Goal: Understand process/instructions

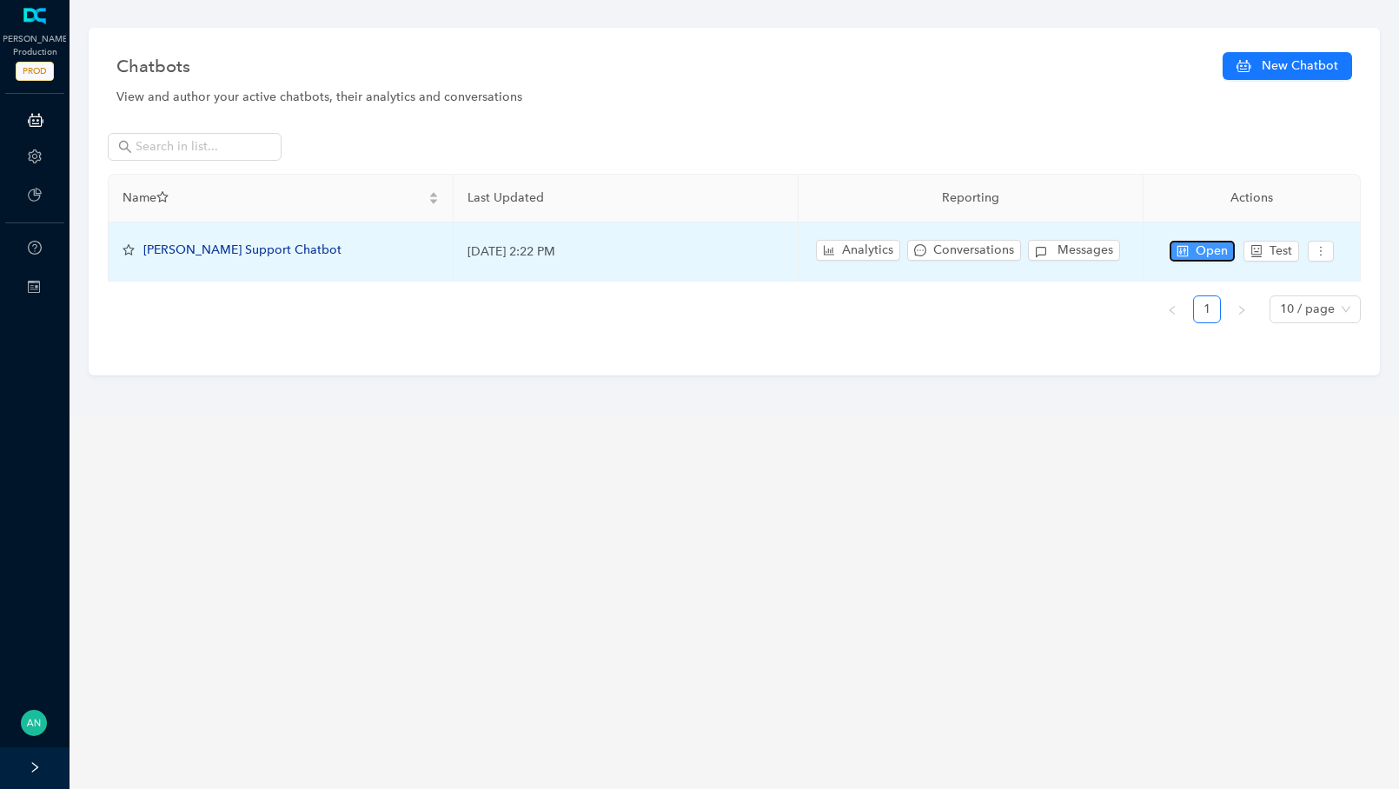
click at [1188, 254] on button "Open" at bounding box center [1201, 251] width 65 height 21
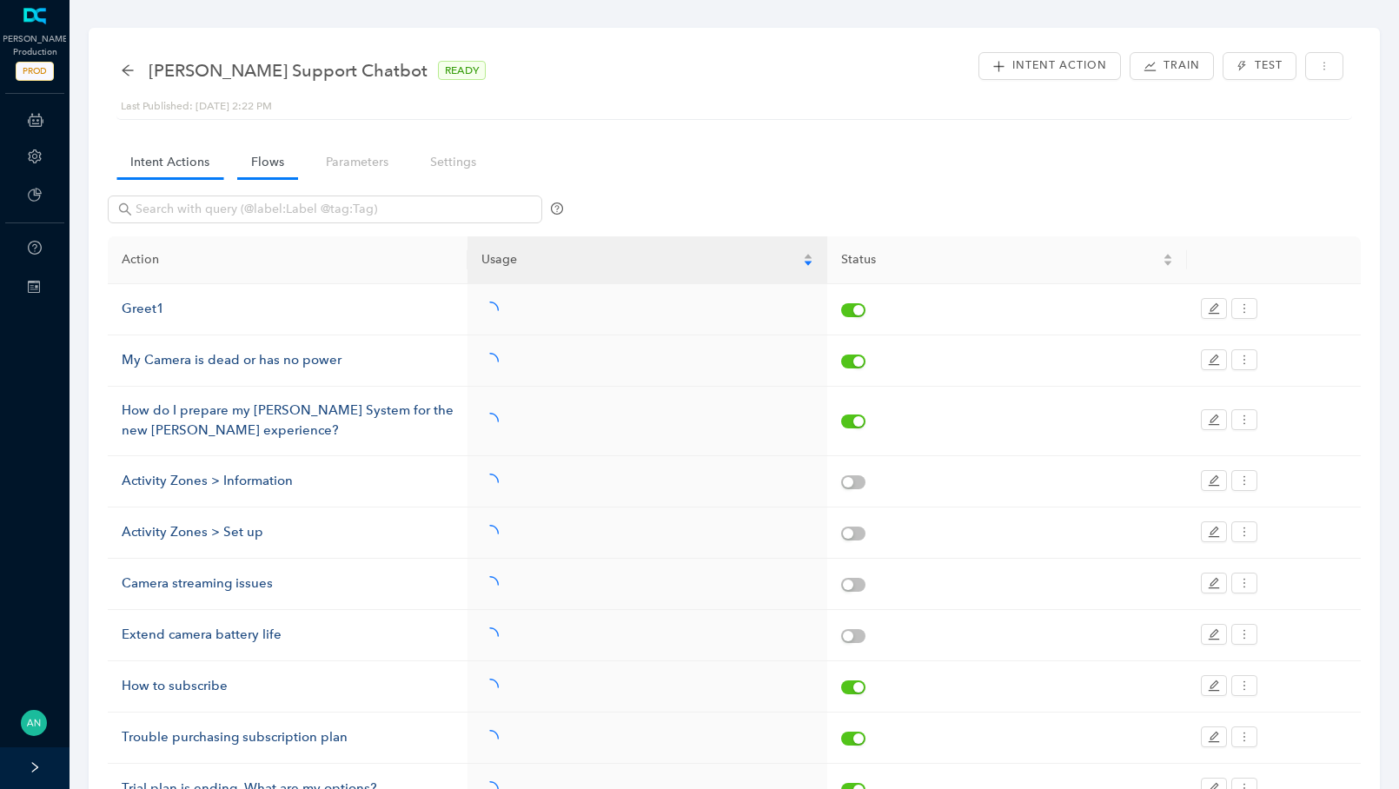
click at [287, 163] on link "Flows" at bounding box center [267, 162] width 61 height 32
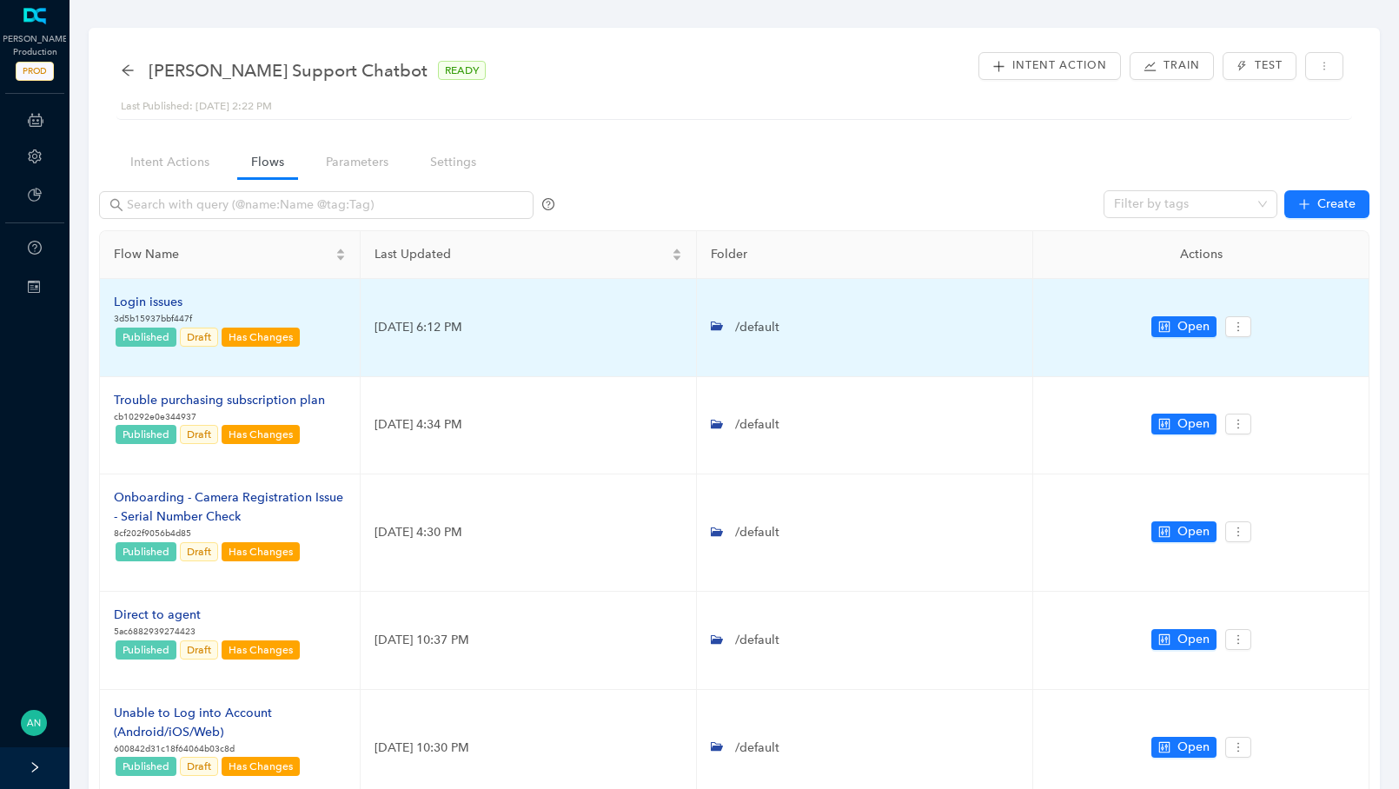
click at [152, 298] on div "Login issues" at bounding box center [208, 302] width 188 height 19
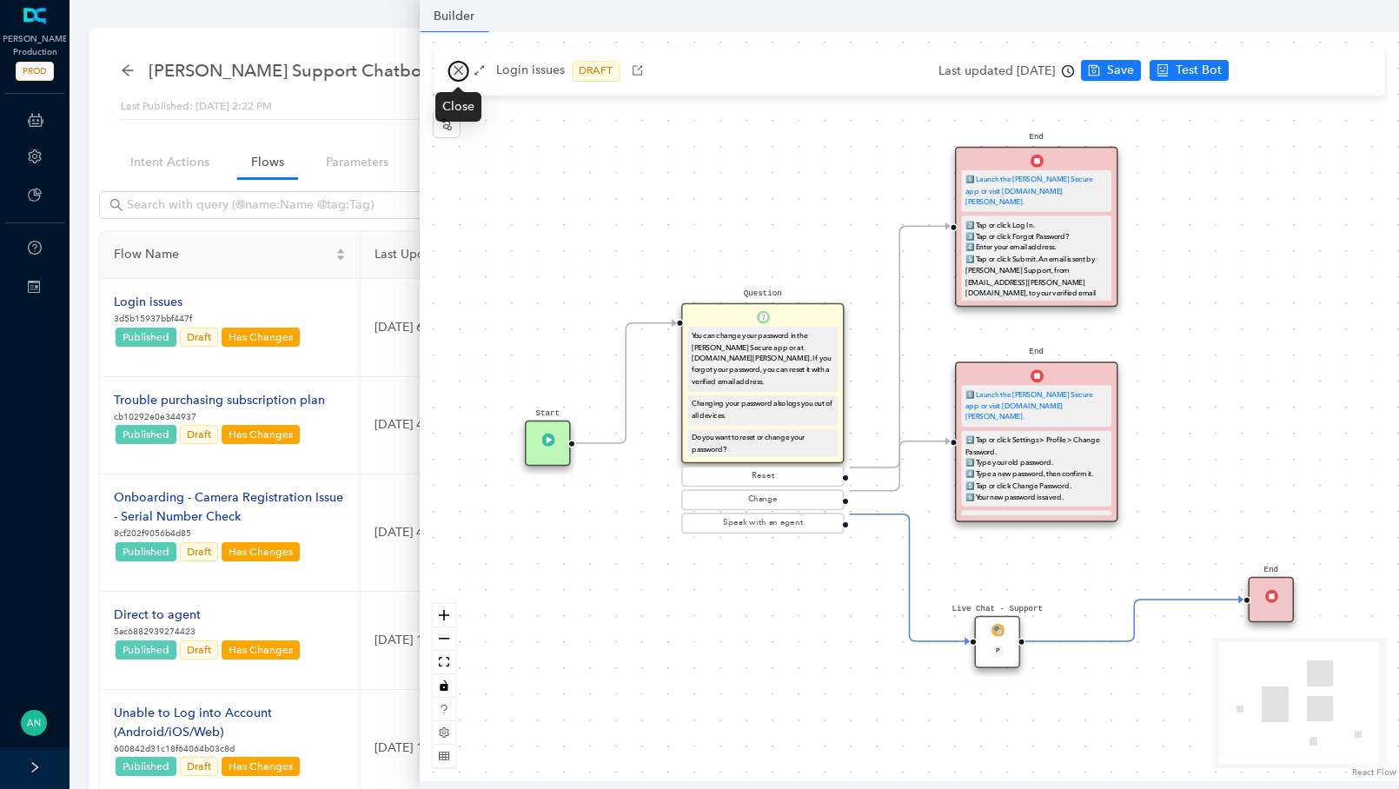
click at [455, 73] on icon "close" at bounding box center [458, 71] width 10 height 10
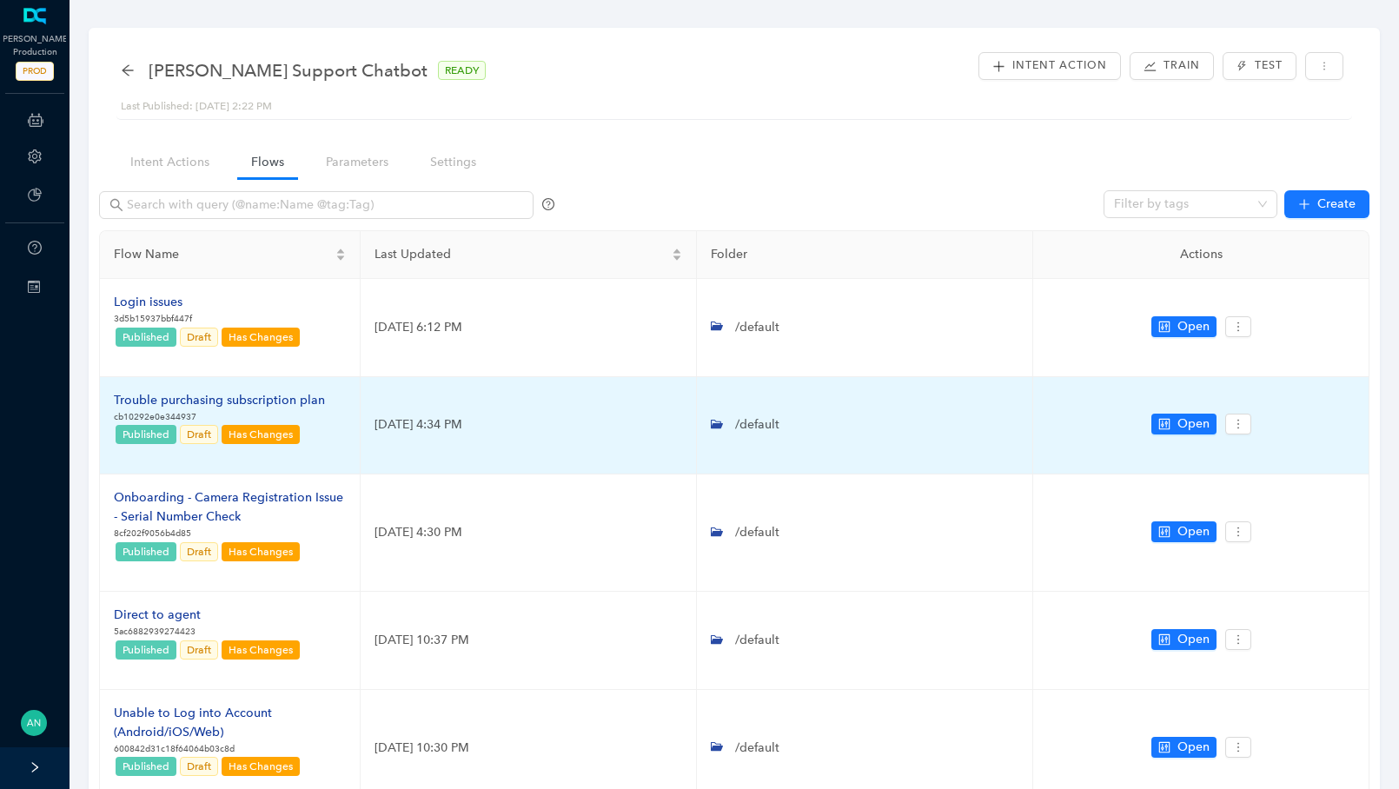
click at [202, 397] on div "Trouble purchasing subscription plan" at bounding box center [219, 400] width 211 height 19
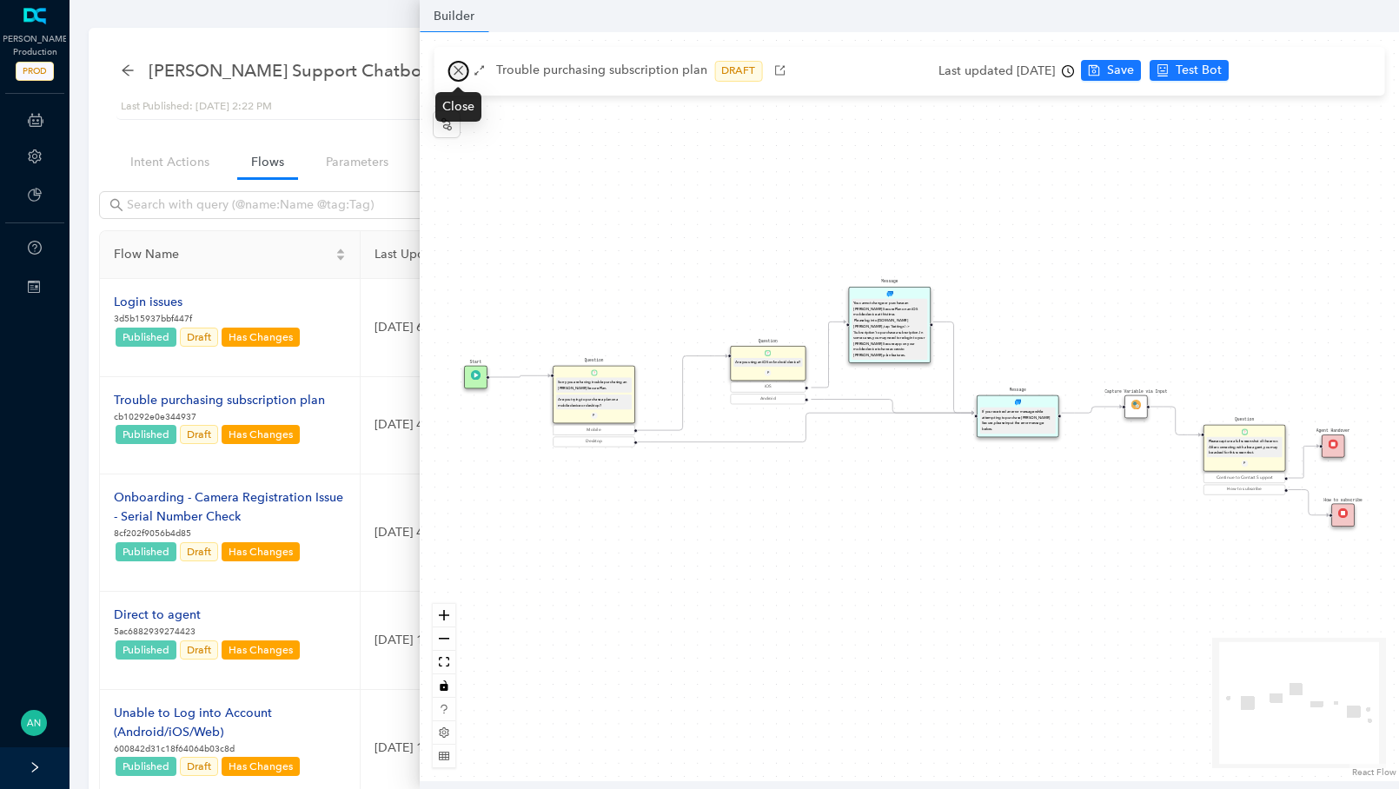
click at [453, 74] on icon "close" at bounding box center [458, 70] width 12 height 12
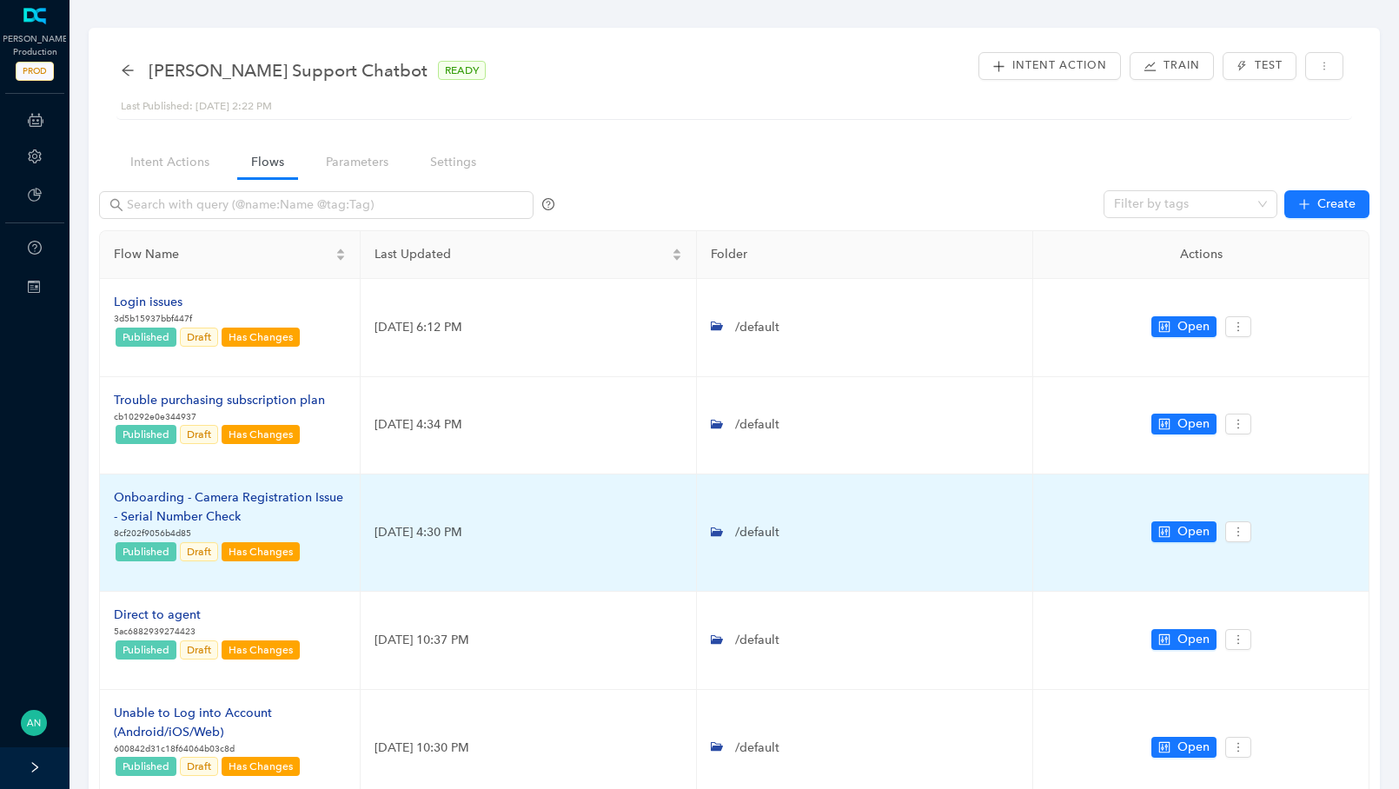
click at [251, 486] on td "Onboarding - Camera Registration Issue - Serial Number Check 8cf202f9056b4d85 P…" at bounding box center [230, 532] width 261 height 117
click at [248, 491] on div "Onboarding - Camera Registration Issue - Serial Number Check" at bounding box center [230, 507] width 232 height 38
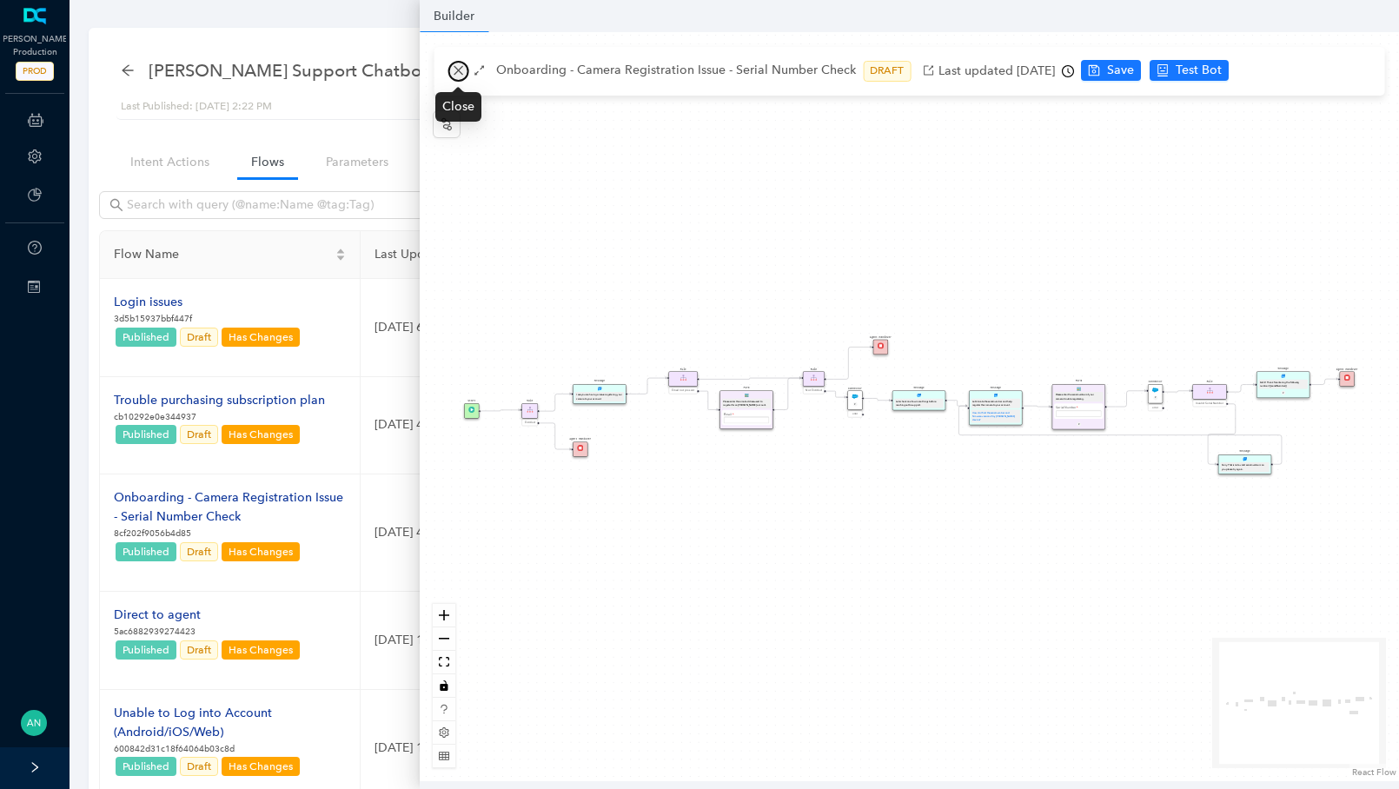
click at [453, 75] on icon "close" at bounding box center [458, 70] width 12 height 12
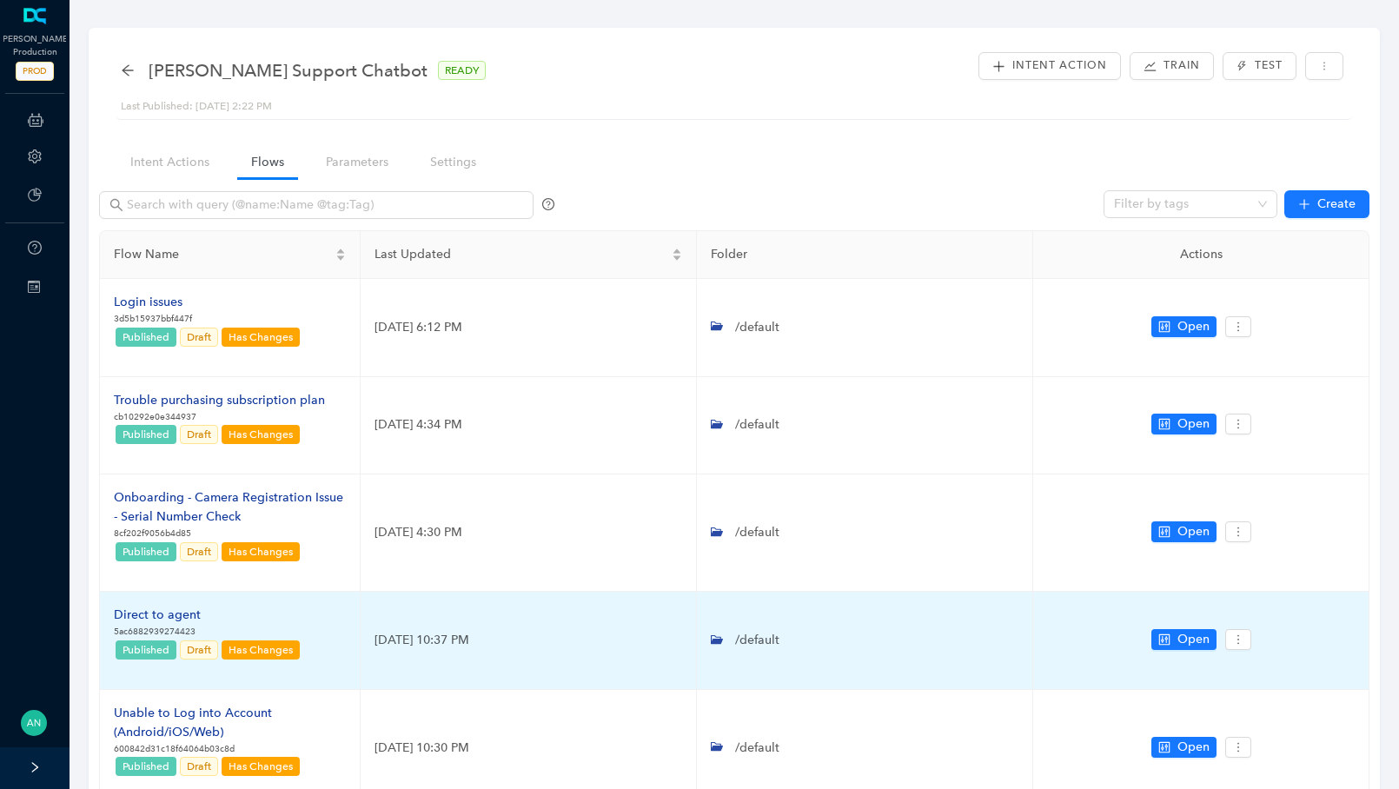
click at [185, 611] on div "Direct to agent" at bounding box center [208, 614] width 188 height 19
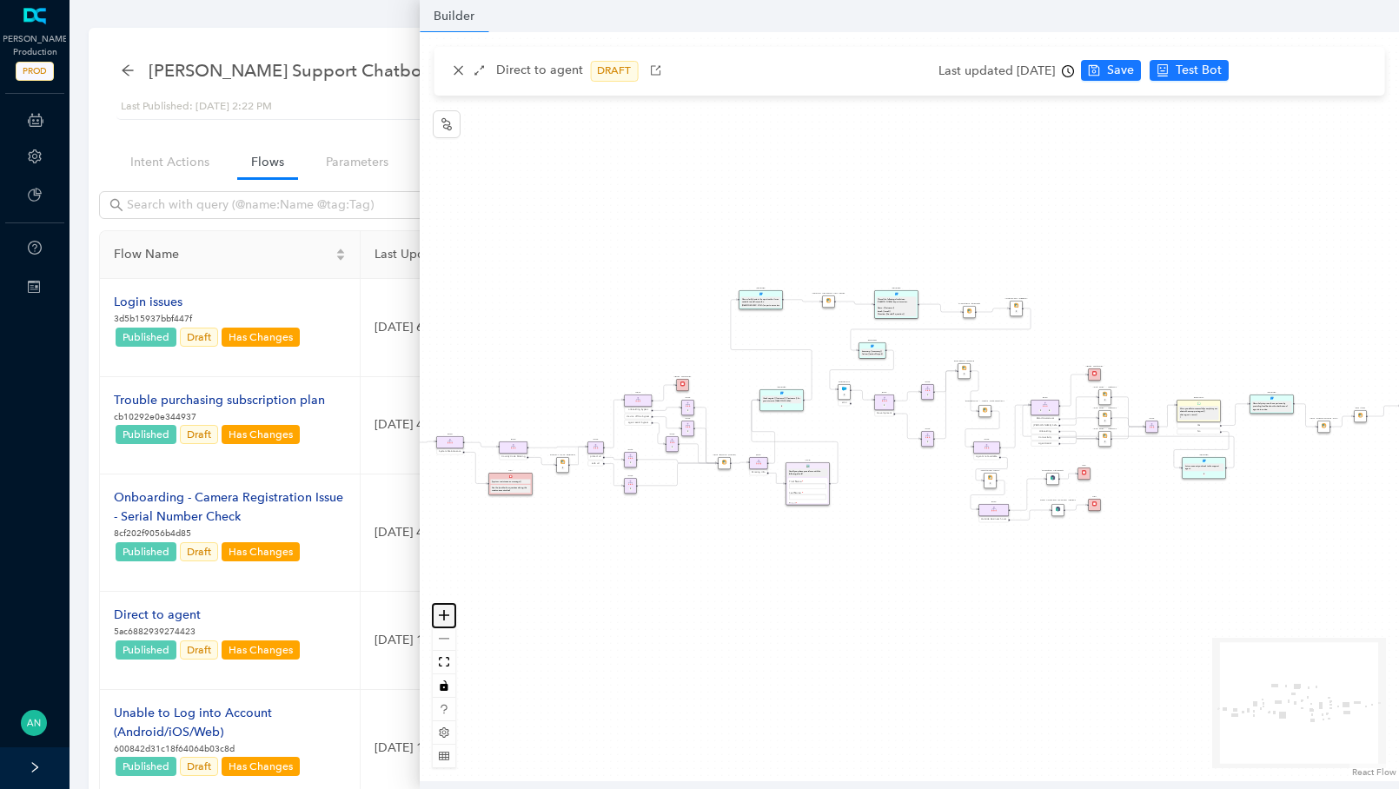
click at [450, 616] on button "zoom in" at bounding box center [444, 615] width 23 height 23
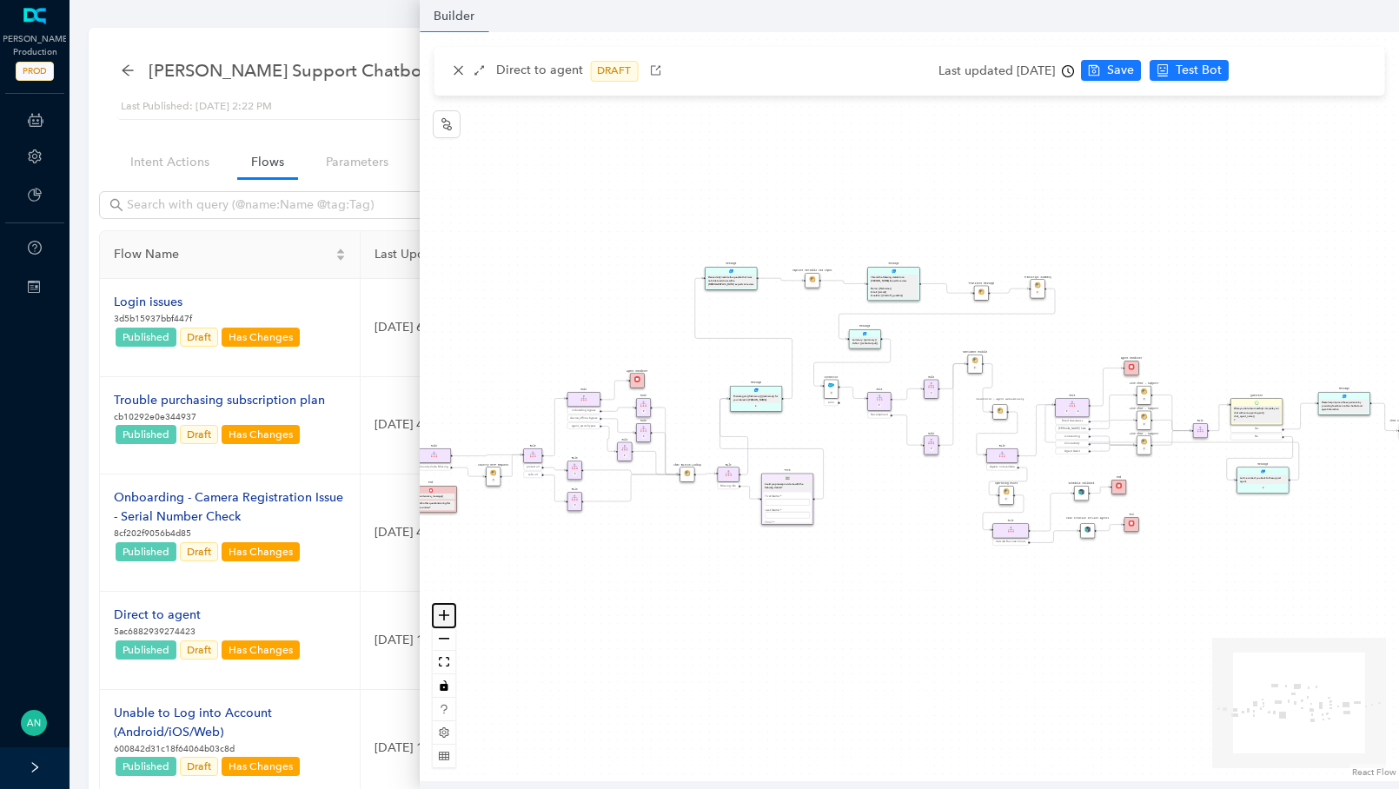
click at [450, 616] on button "zoom in" at bounding box center [444, 615] width 23 height 23
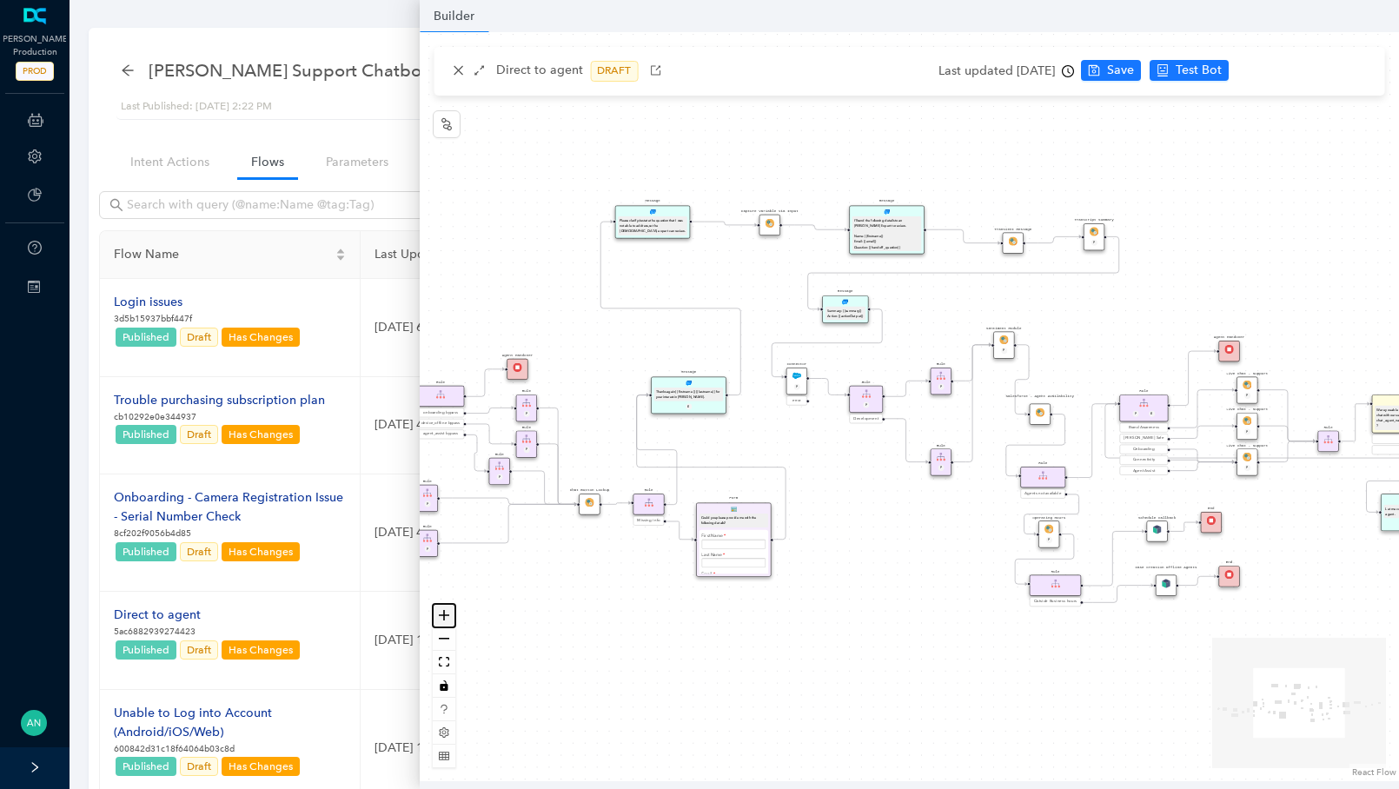
click at [450, 616] on button "zoom in" at bounding box center [444, 615] width 23 height 23
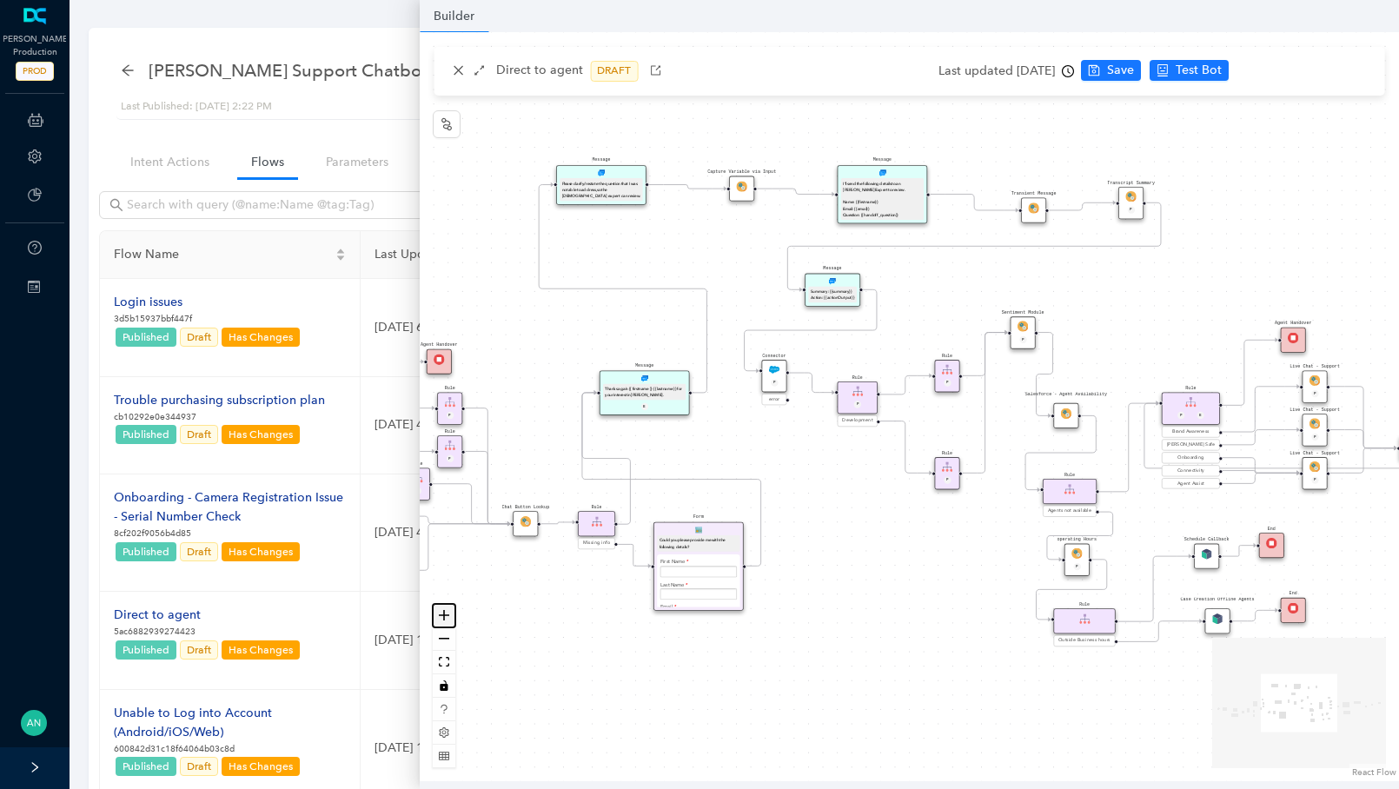
click at [450, 616] on button "zoom in" at bounding box center [444, 615] width 23 height 23
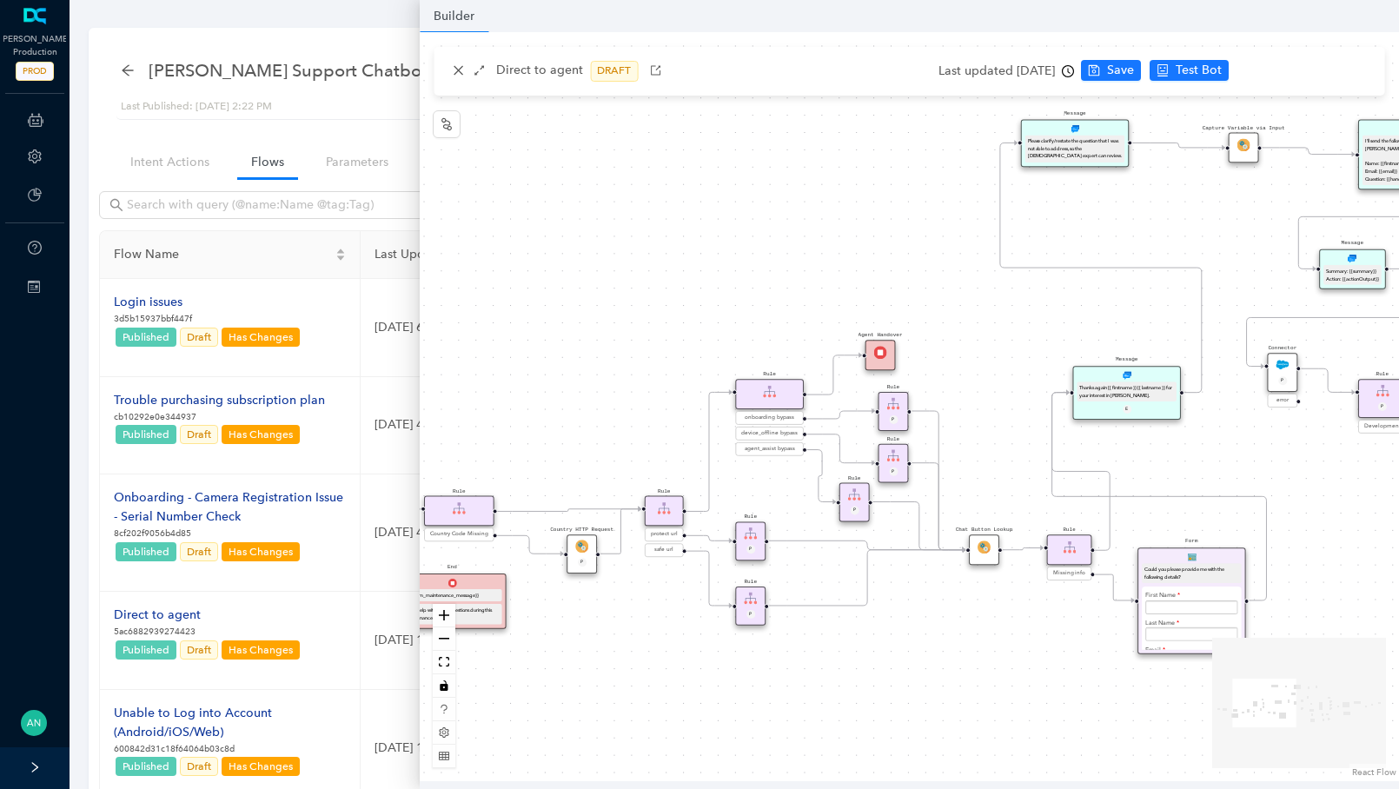
drag, startPoint x: 493, startPoint y: 605, endPoint x: 1170, endPoint y: 614, distance: 677.6
click at [1170, 614] on div "operating Hours P Sentiment Module P Question Were you able to successfully com…" at bounding box center [909, 406] width 979 height 749
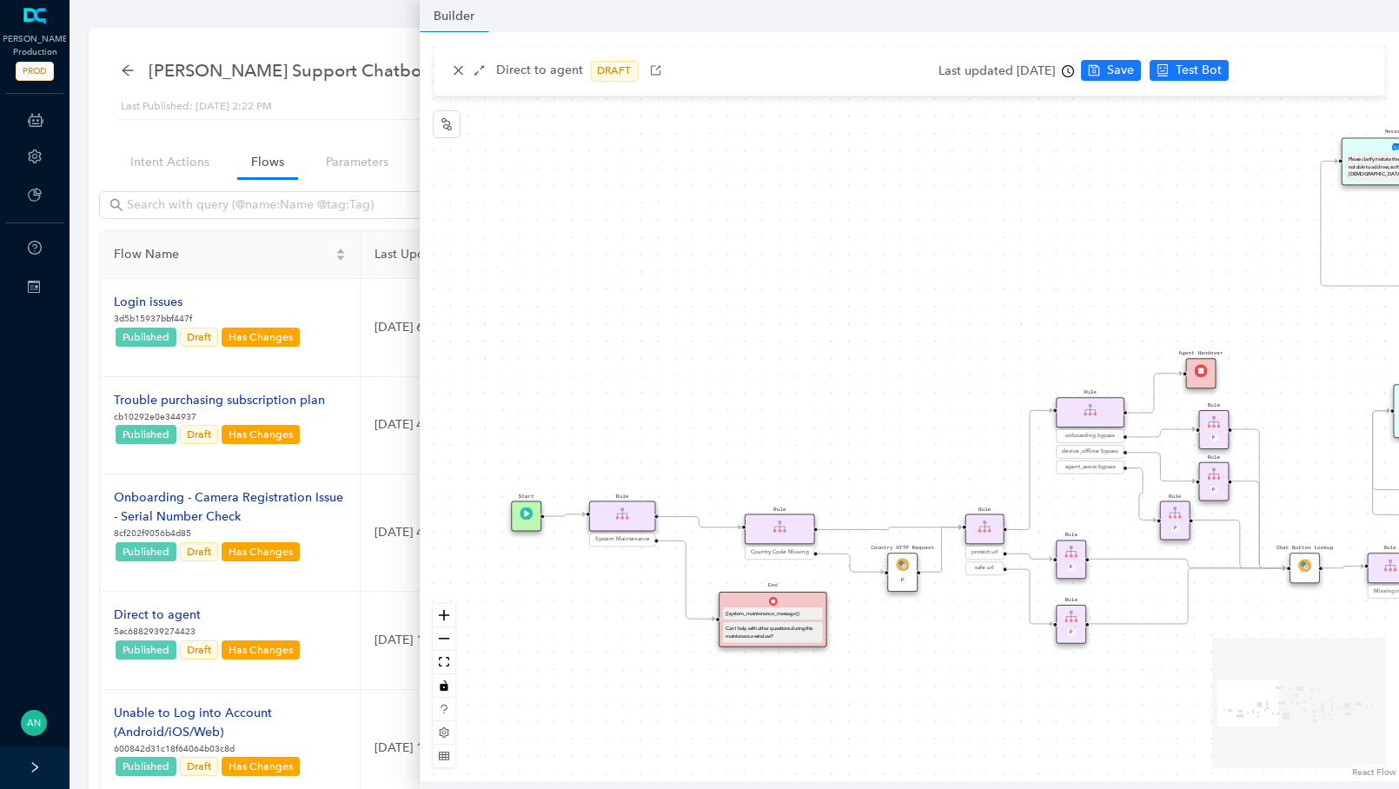
drag, startPoint x: 916, startPoint y: 638, endPoint x: 1131, endPoint y: 654, distance: 215.1
click at [1131, 654] on div "operating Hours P Sentiment Module P Question Were you able to successfully com…" at bounding box center [909, 406] width 979 height 749
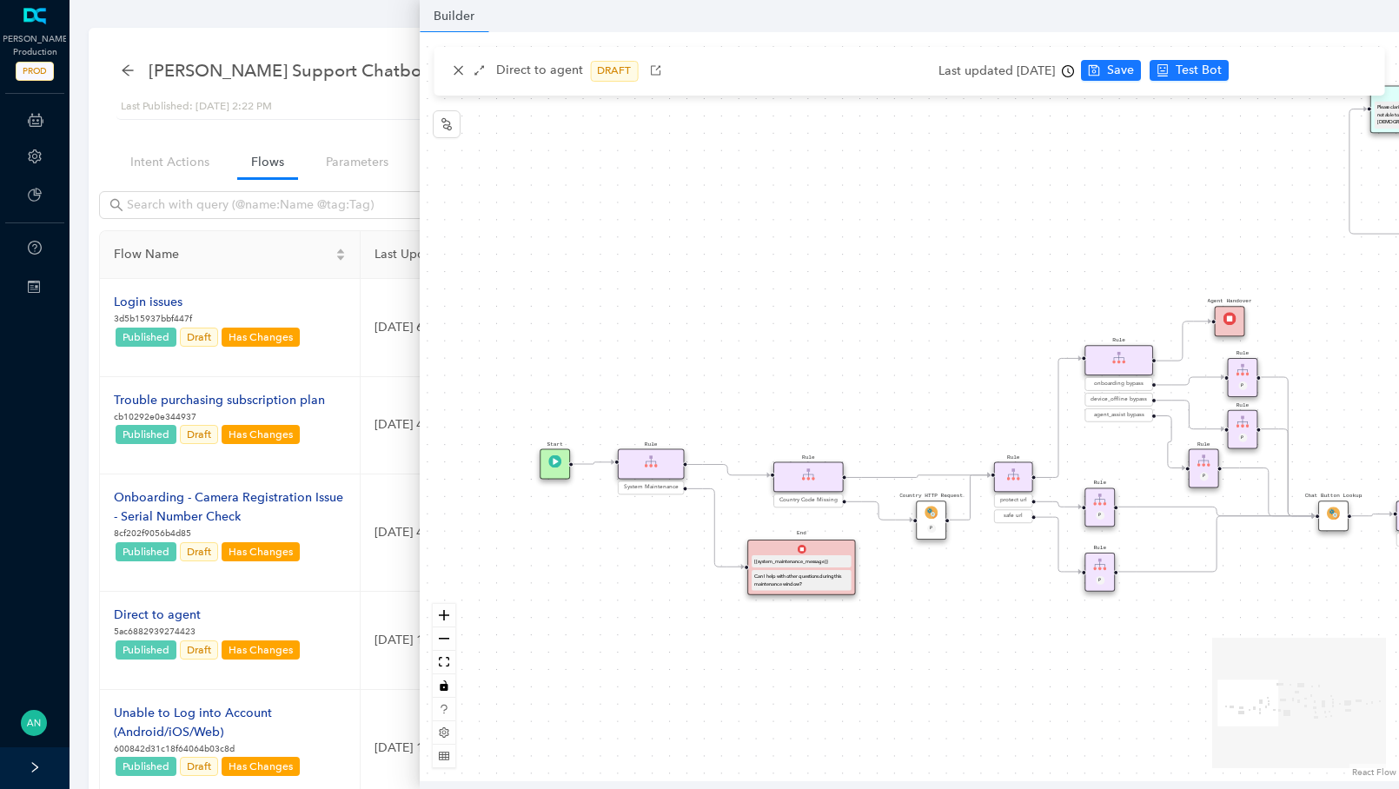
drag, startPoint x: 825, startPoint y: 638, endPoint x: 672, endPoint y: 566, distance: 169.0
click at [681, 567] on div "operating Hours P Sentiment Module P Question Were you able to successfully com…" at bounding box center [909, 406] width 979 height 749
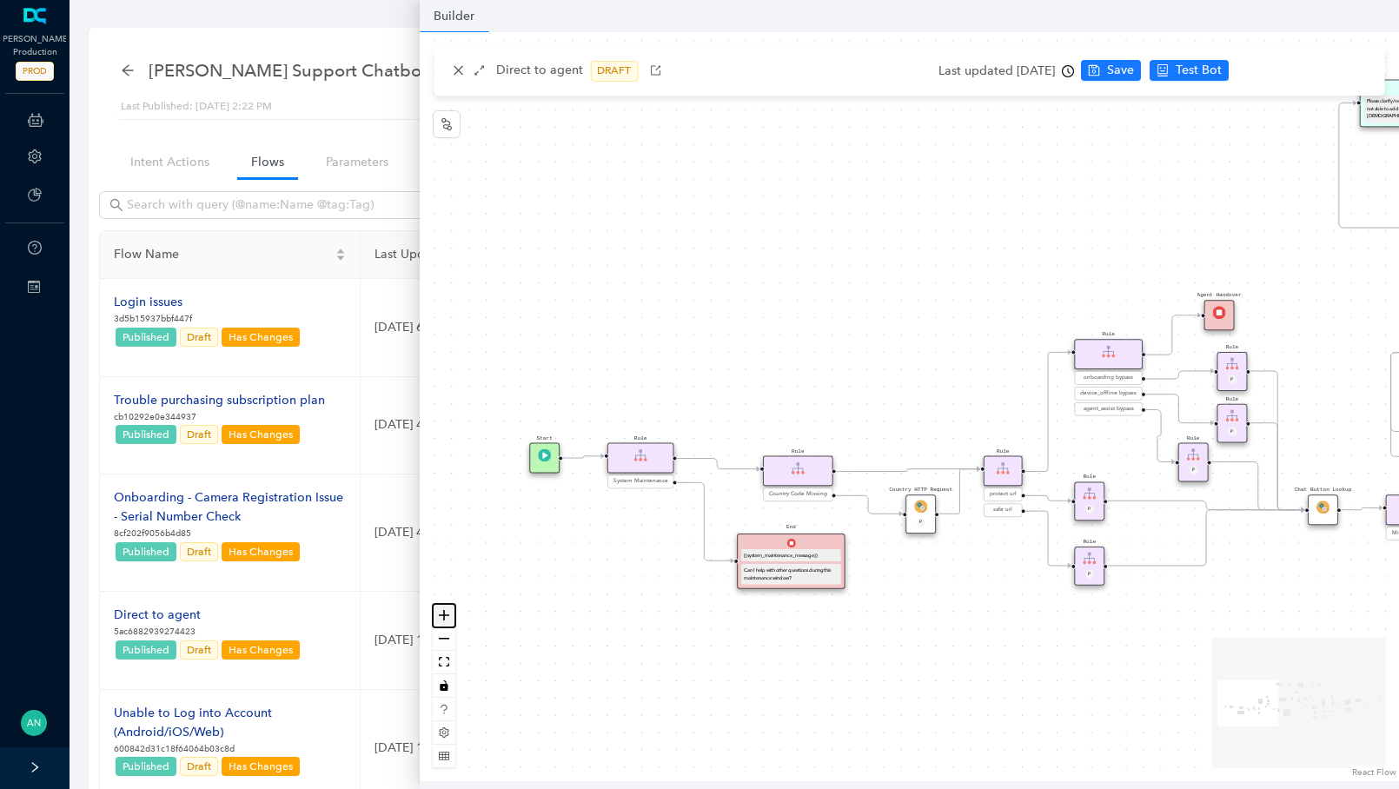
click at [452, 622] on button "zoom in" at bounding box center [444, 615] width 23 height 23
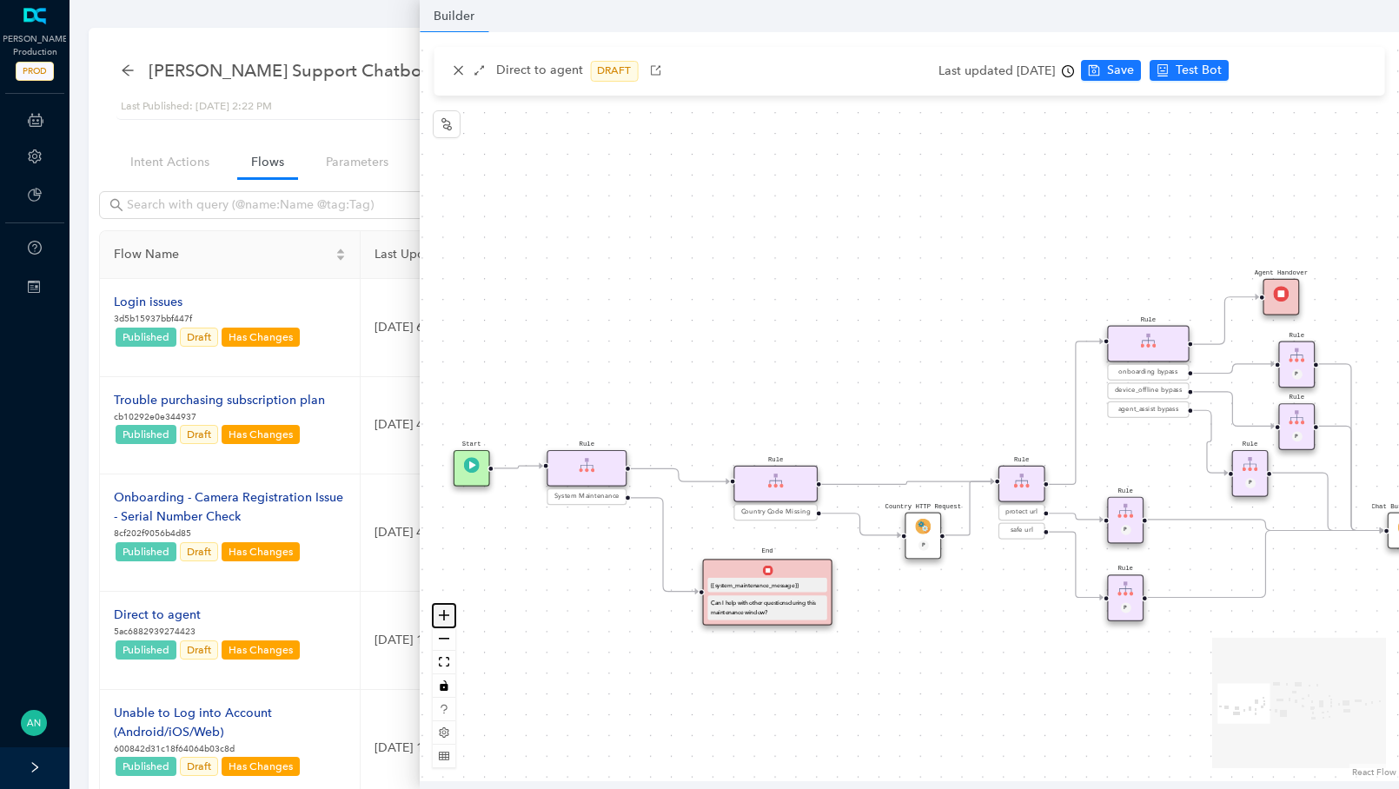
click at [452, 622] on button "zoom in" at bounding box center [444, 615] width 23 height 23
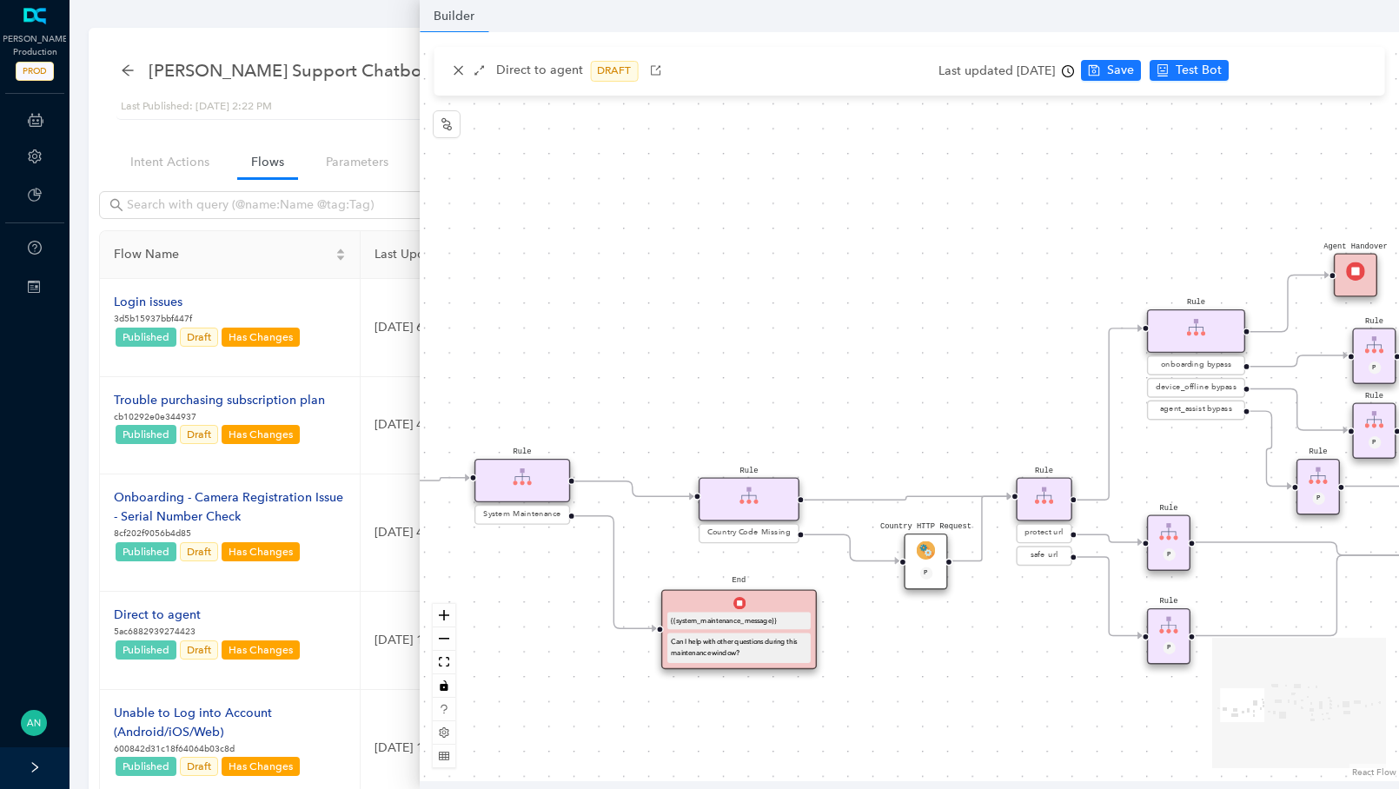
drag, startPoint x: 876, startPoint y: 330, endPoint x: 566, endPoint y: 313, distance: 309.7
click at [606, 315] on div "operating Hours P Sentiment Module P Question Were you able to successfully com…" at bounding box center [909, 406] width 979 height 749
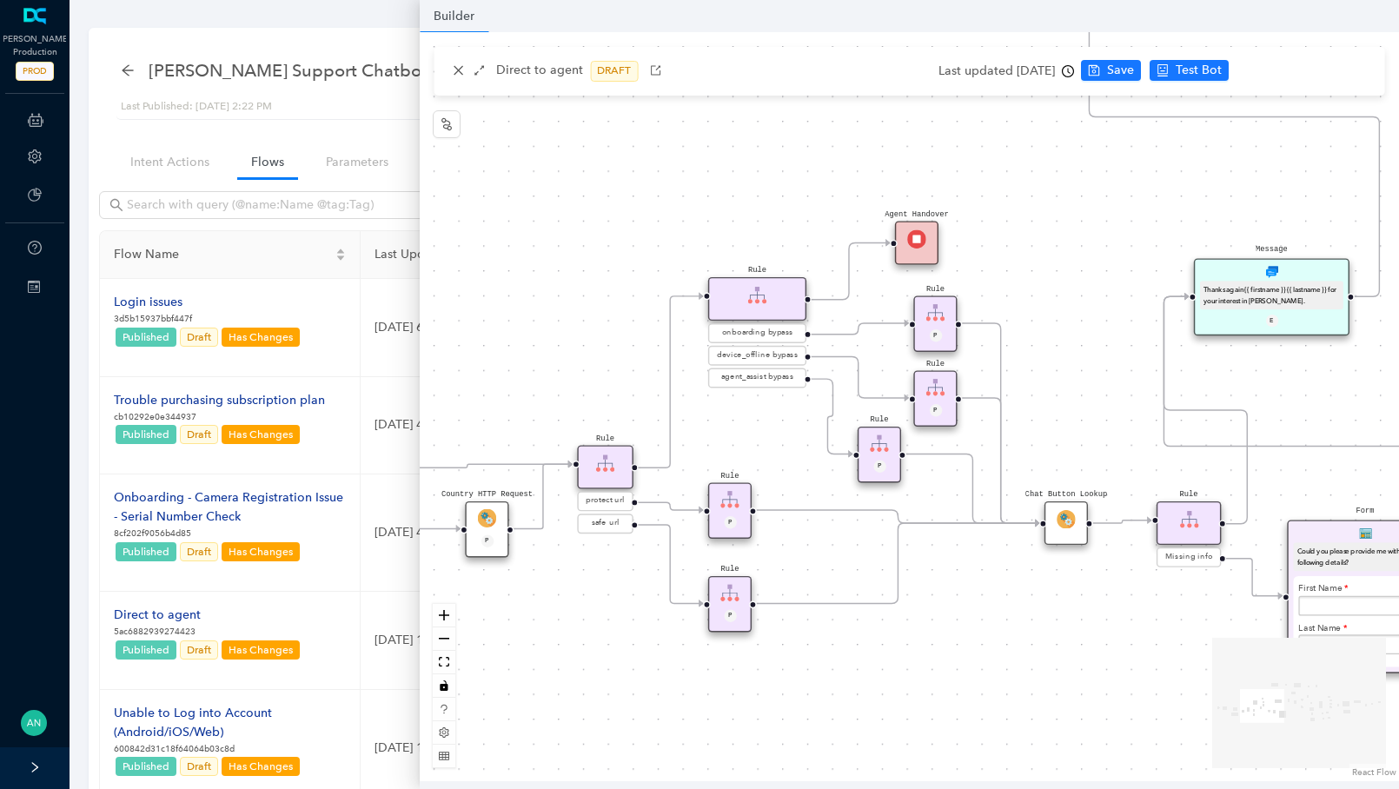
drag, startPoint x: 1168, startPoint y: 305, endPoint x: 891, endPoint y: 308, distance: 277.1
click at [891, 308] on div "operating Hours P Sentiment Module P Question Were you able to successfully com…" at bounding box center [909, 406] width 979 height 749
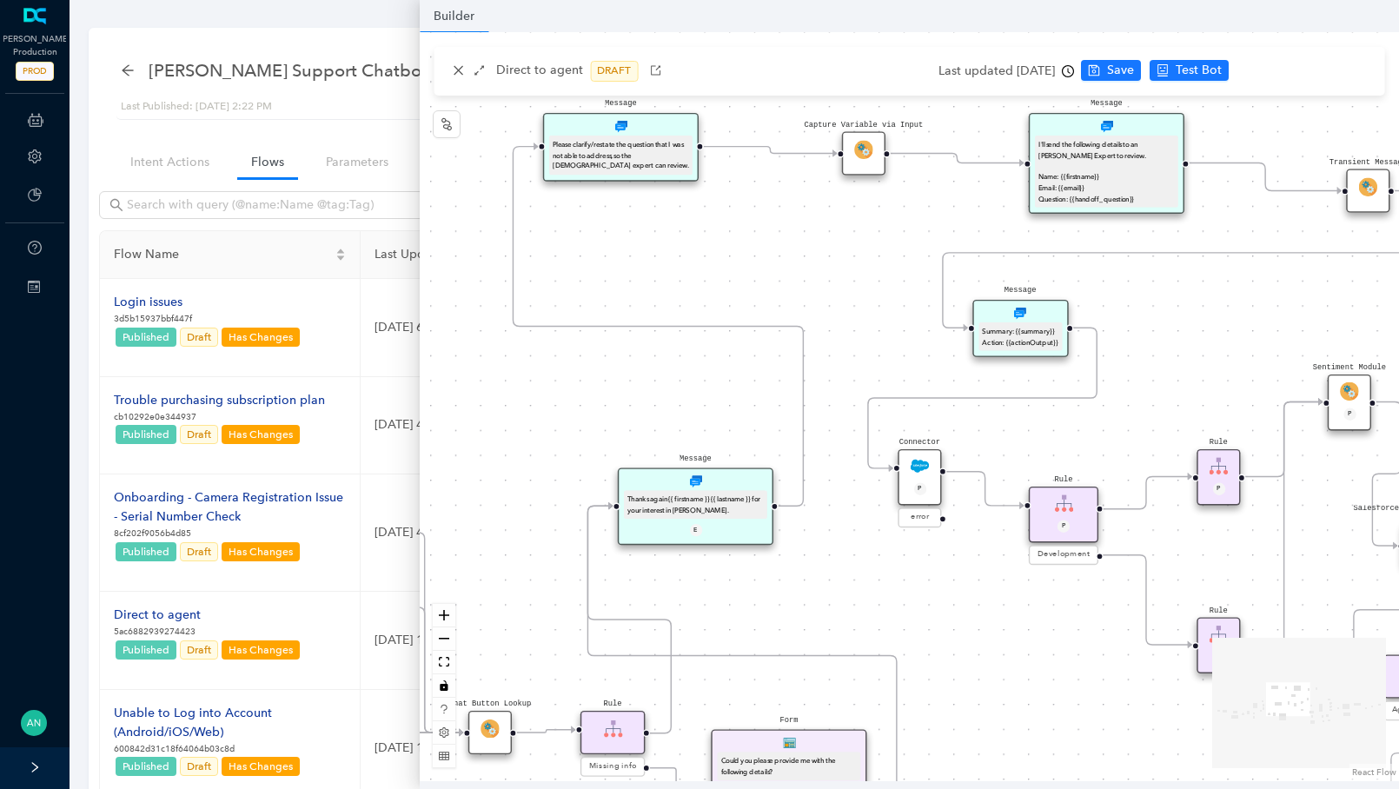
drag, startPoint x: 1207, startPoint y: 358, endPoint x: 803, endPoint y: 565, distance: 453.8
click at [803, 565] on div "operating Hours P Sentiment Module P Question Were you able to successfully com…" at bounding box center [909, 406] width 979 height 749
drag, startPoint x: 1013, startPoint y: 398, endPoint x: 755, endPoint y: 496, distance: 276.0
drag, startPoint x: 1112, startPoint y: 261, endPoint x: 765, endPoint y: 440, distance: 389.7
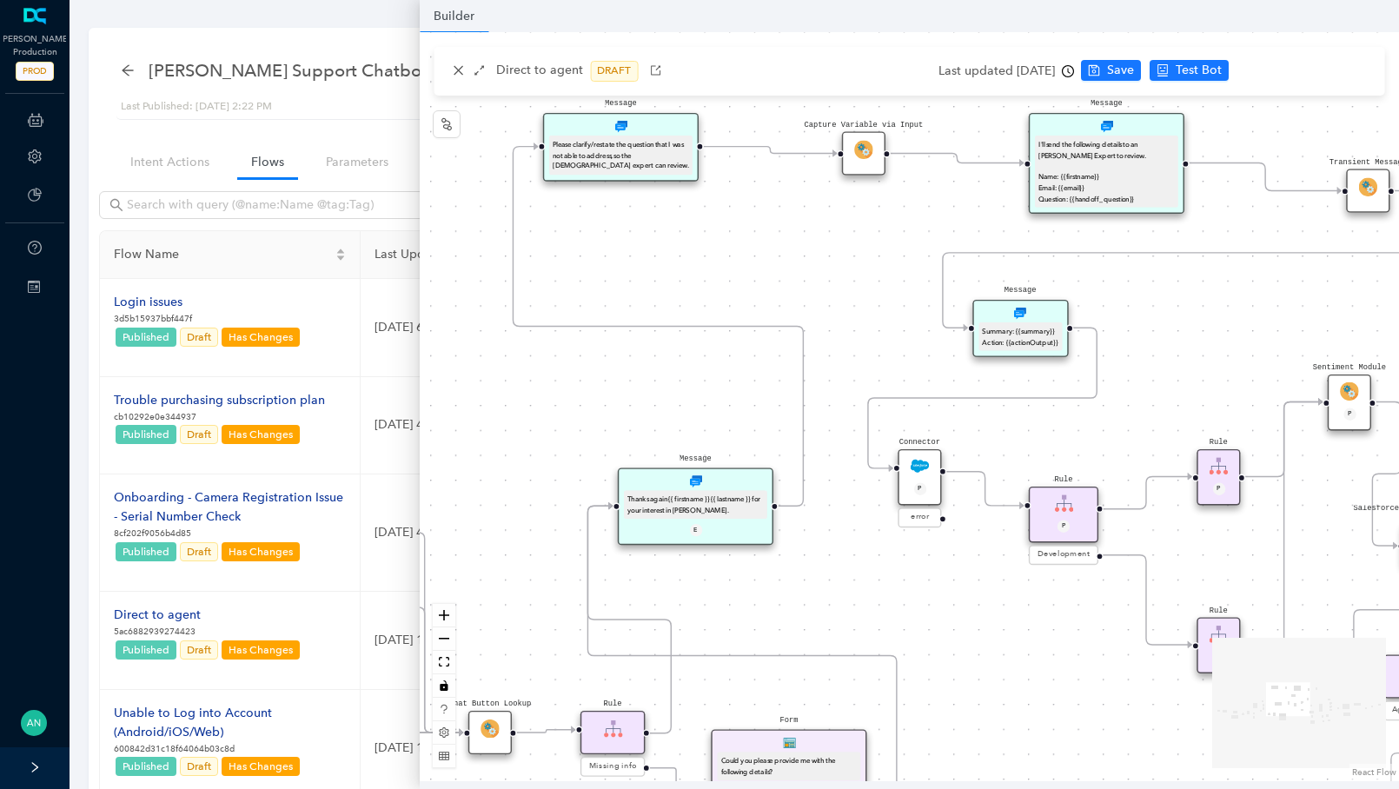
click at [774, 438] on div "operating Hours P Sentiment Module P Question Were you able to successfully com…" at bounding box center [909, 406] width 979 height 749
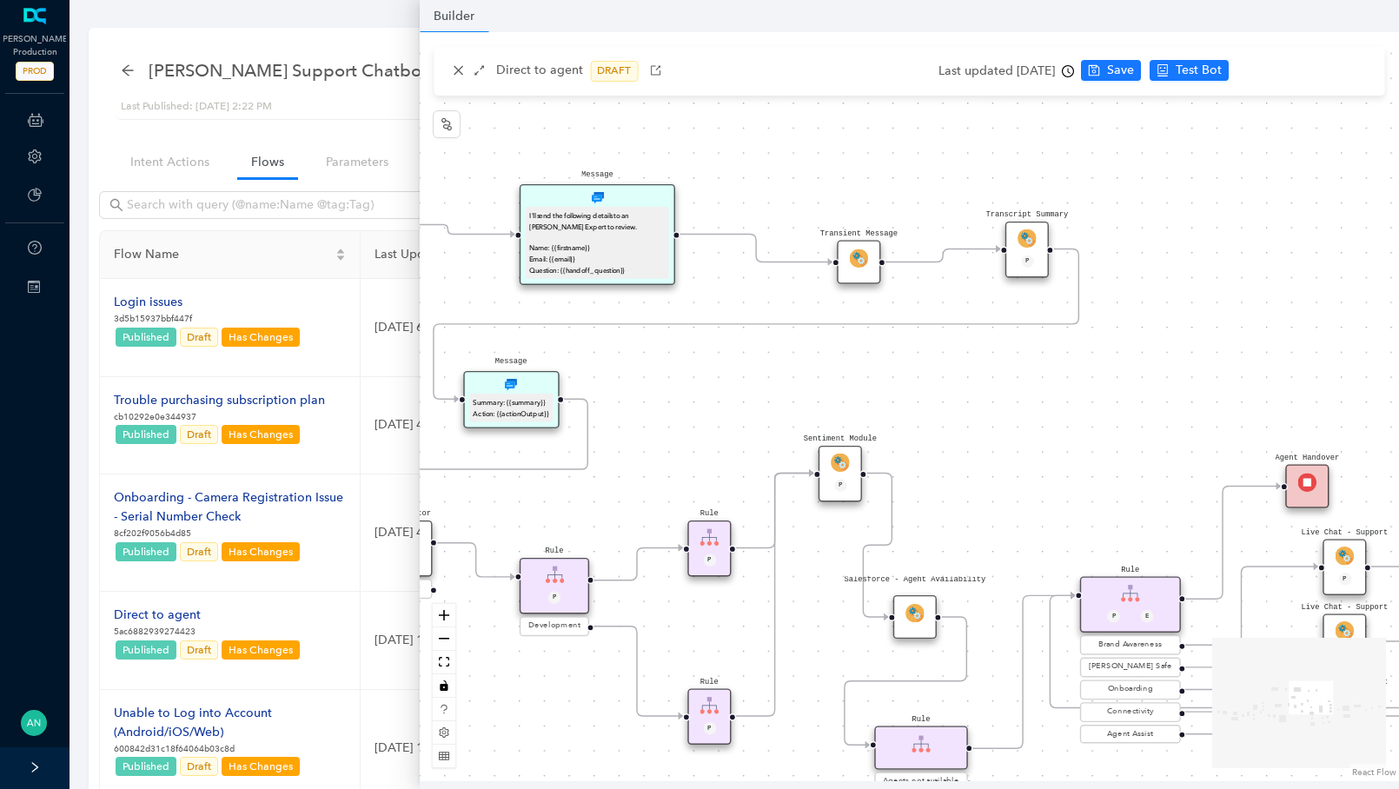
drag, startPoint x: 1160, startPoint y: 413, endPoint x: 632, endPoint y: 464, distance: 529.7
click at [592, 476] on div "operating Hours P Sentiment Module P Question Were you able to successfully com…" at bounding box center [909, 406] width 979 height 749
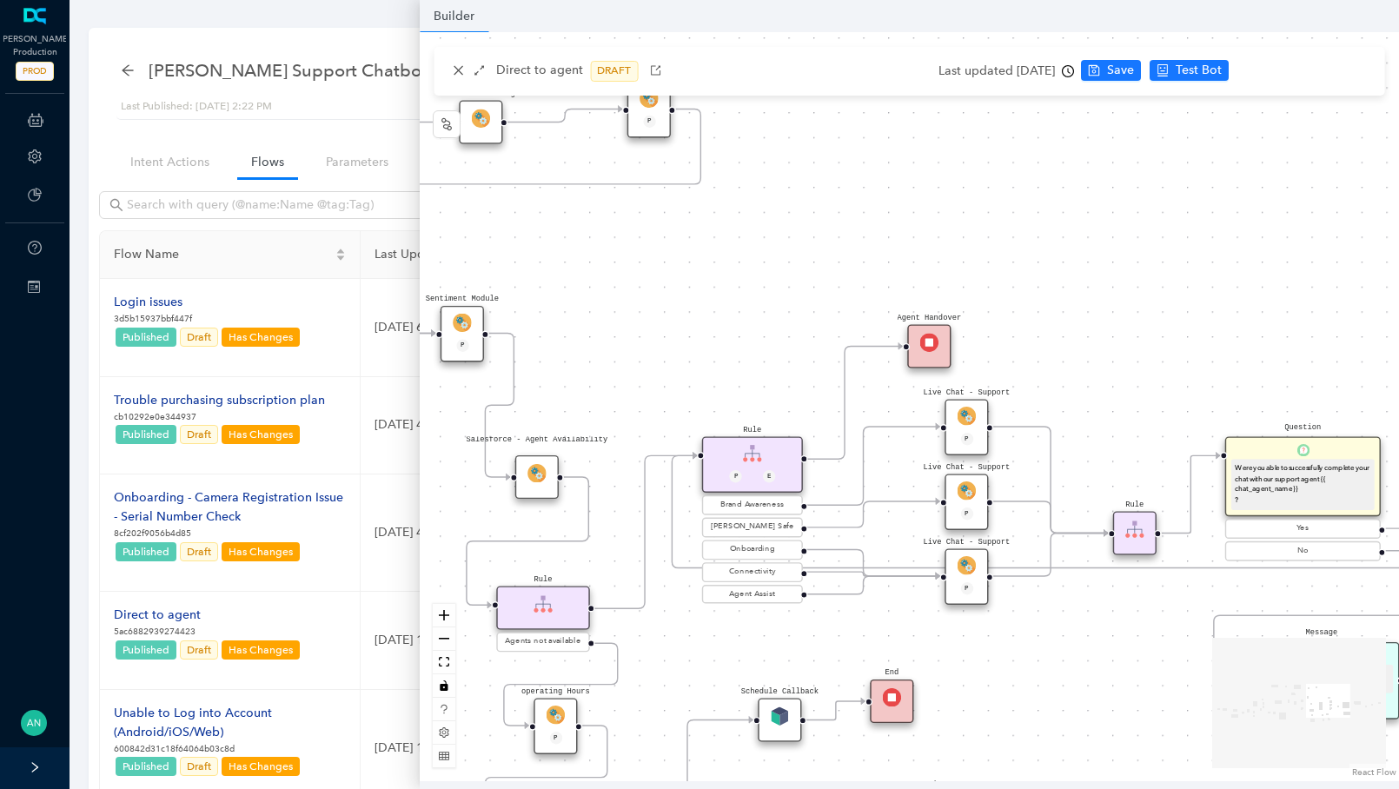
drag, startPoint x: 1017, startPoint y: 438, endPoint x: 698, endPoint y: 304, distance: 345.7
click at [698, 304] on div "operating Hours P Sentiment Module P Question Were you able to successfully com…" at bounding box center [909, 406] width 979 height 749
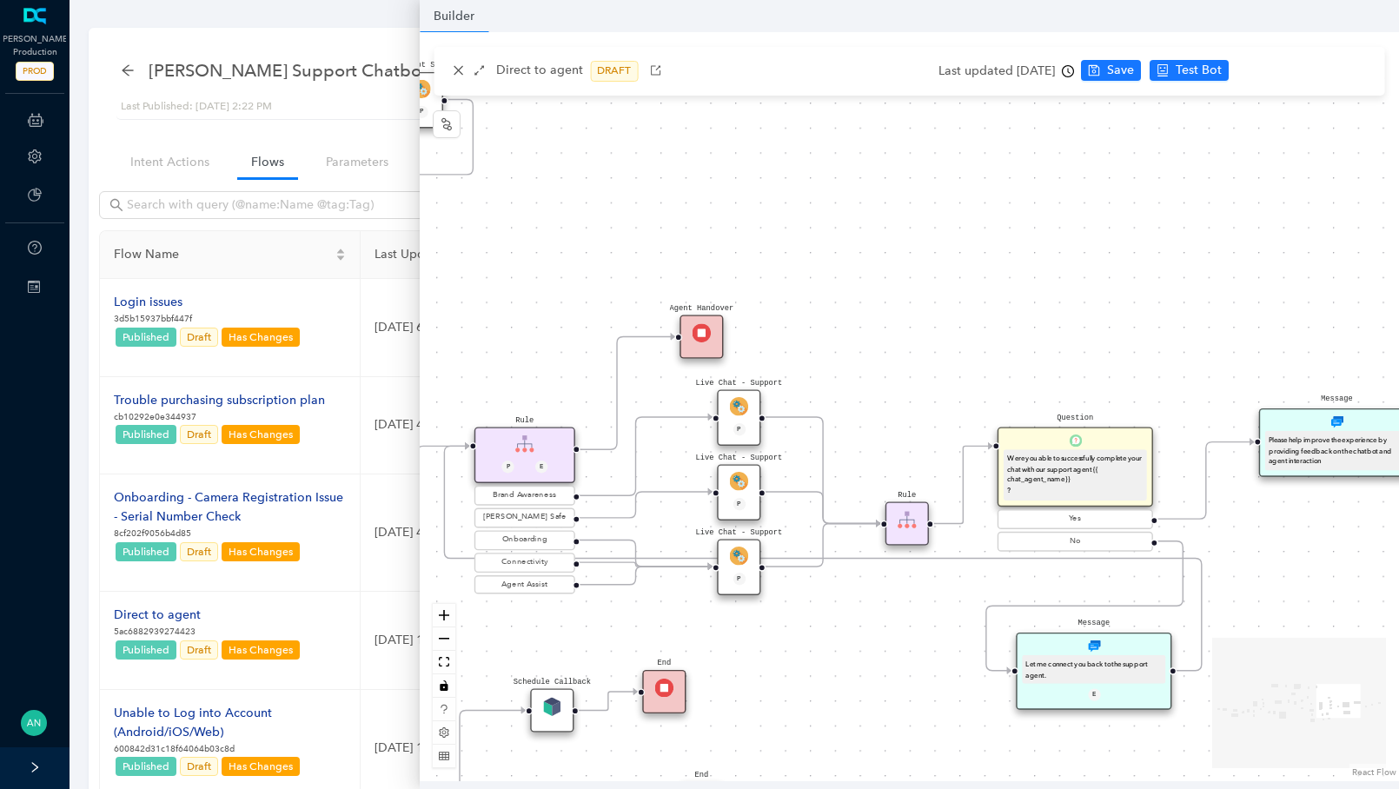
drag, startPoint x: 1080, startPoint y: 604, endPoint x: 848, endPoint y: 597, distance: 232.0
click at [848, 597] on div "operating Hours P Sentiment Module P Question Were you able to successfully com…" at bounding box center [909, 406] width 979 height 749
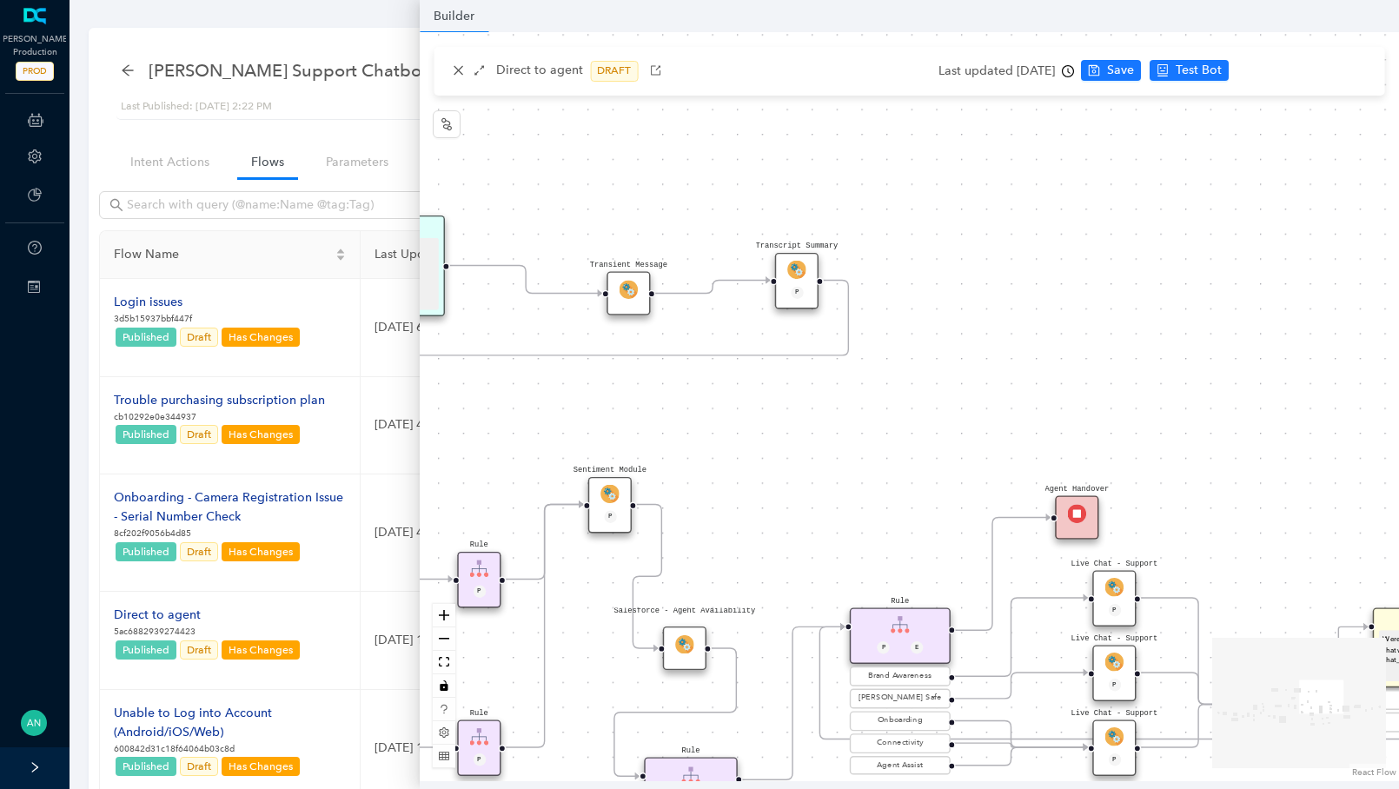
drag, startPoint x: 1090, startPoint y: 289, endPoint x: 1470, endPoint y: 470, distance: 420.4
click at [1398, 470] on html "[PERSON_NAME] Production PROD ChatBots & Ticket Automations Account Plans Help …" at bounding box center [699, 394] width 1399 height 789
click at [452, 73] on icon "close" at bounding box center [458, 70] width 12 height 12
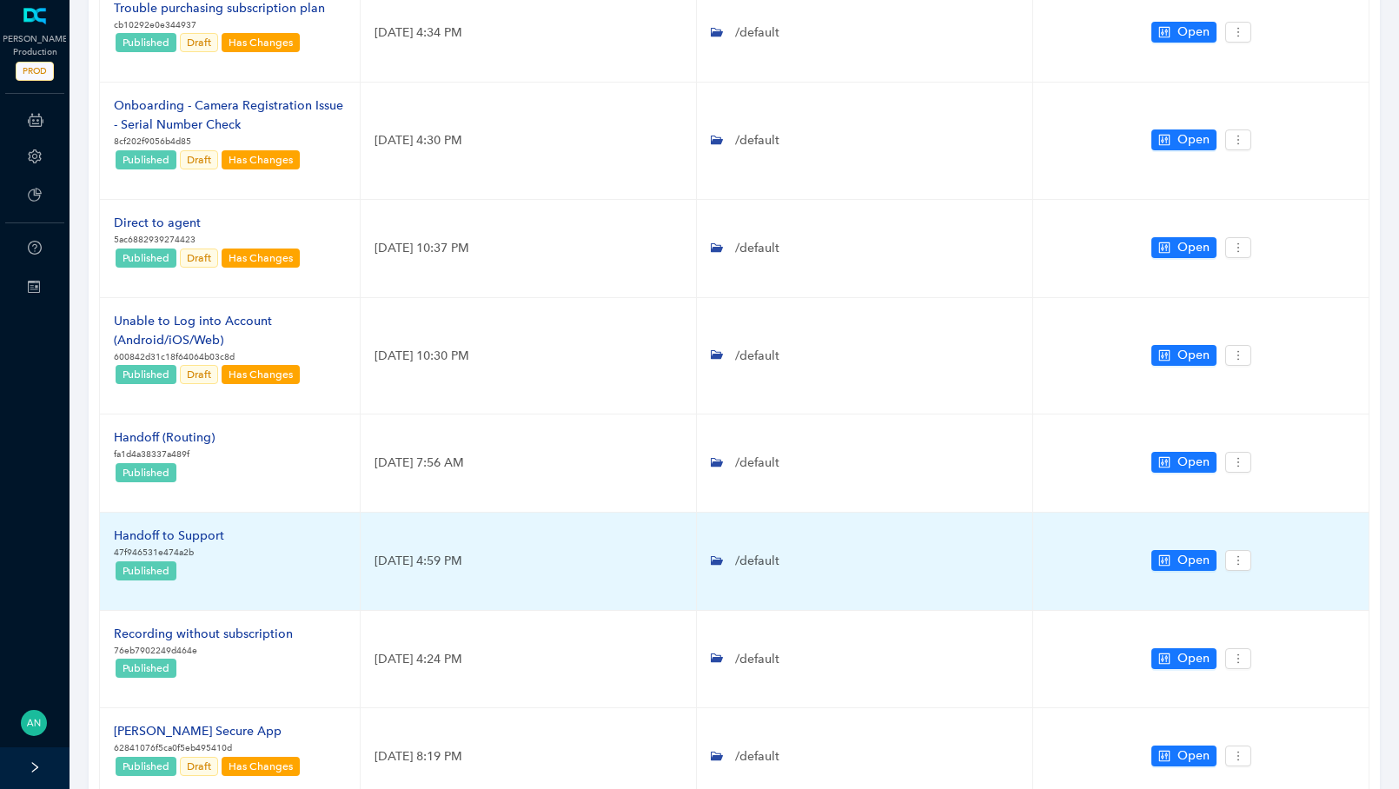
scroll to position [378, 0]
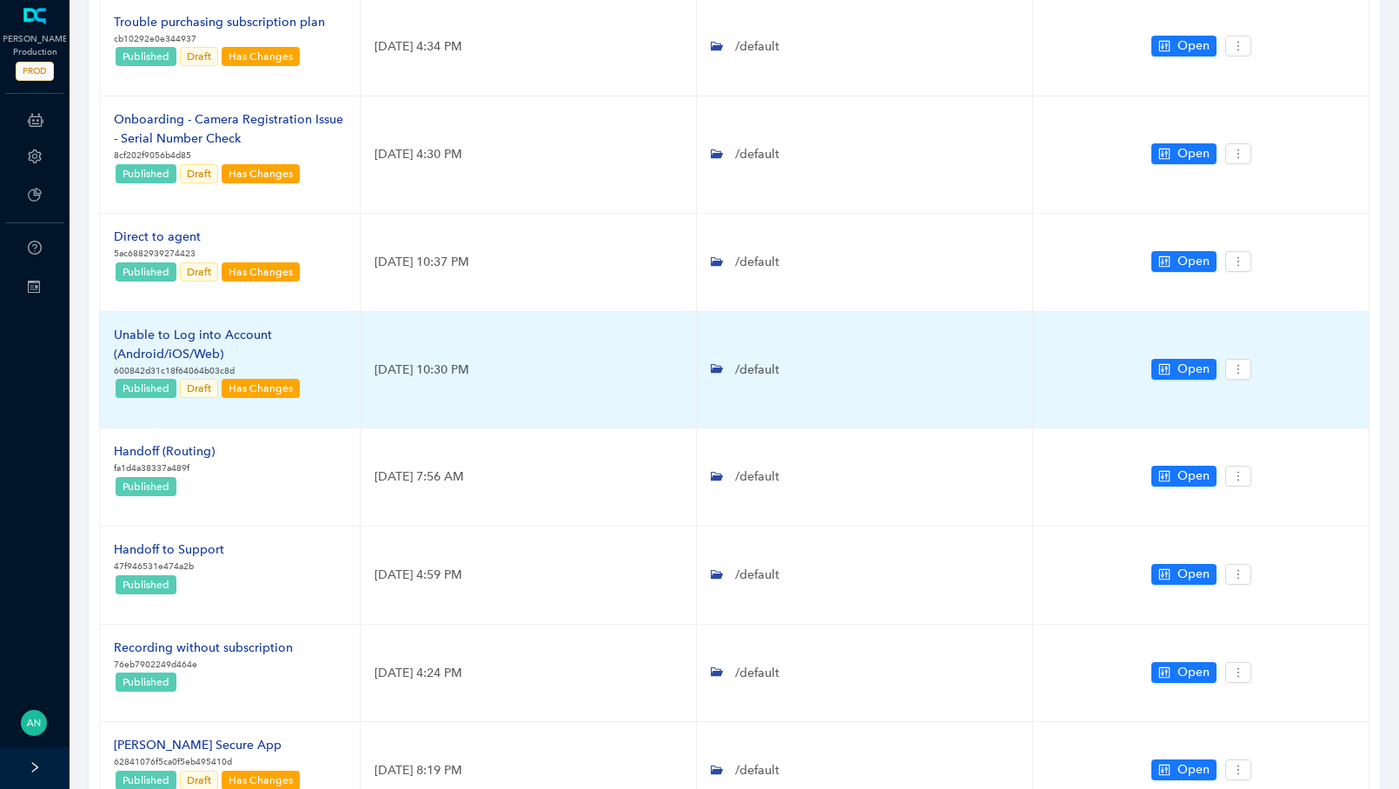
click at [189, 333] on div "Unable to Log into Account (Android/iOS/Web)" at bounding box center [230, 345] width 232 height 38
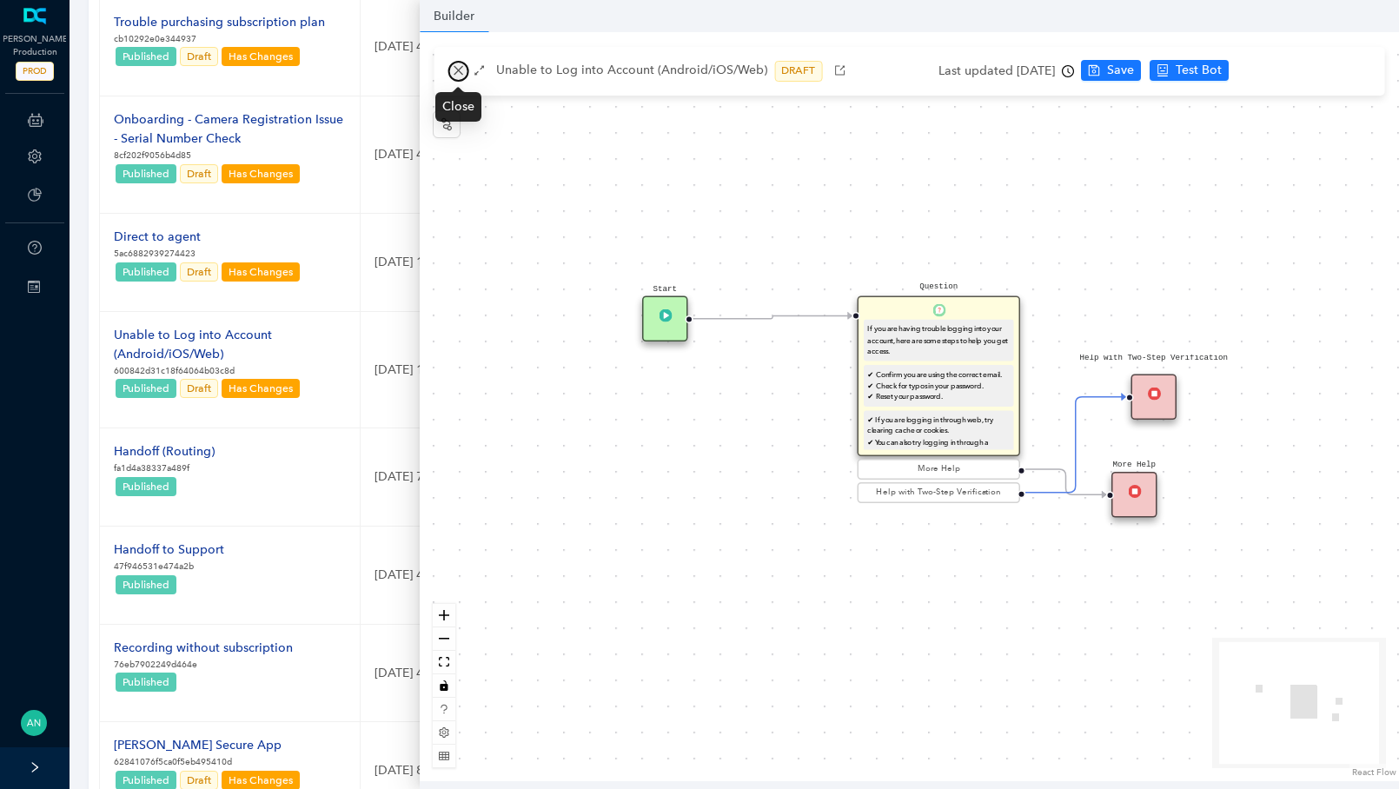
click at [457, 76] on icon "close" at bounding box center [458, 70] width 12 height 12
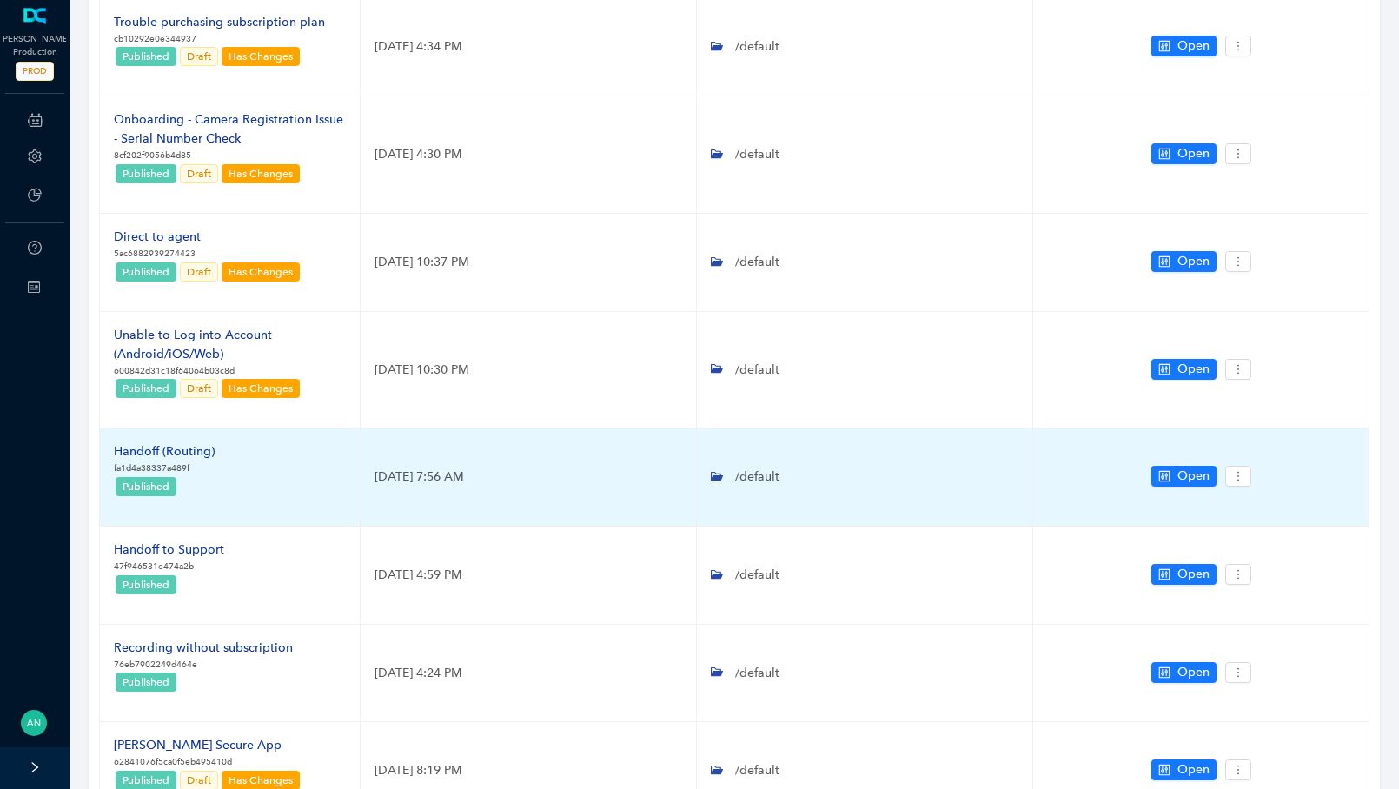
click at [202, 447] on div "Handoff (Routing)" at bounding box center [164, 451] width 101 height 19
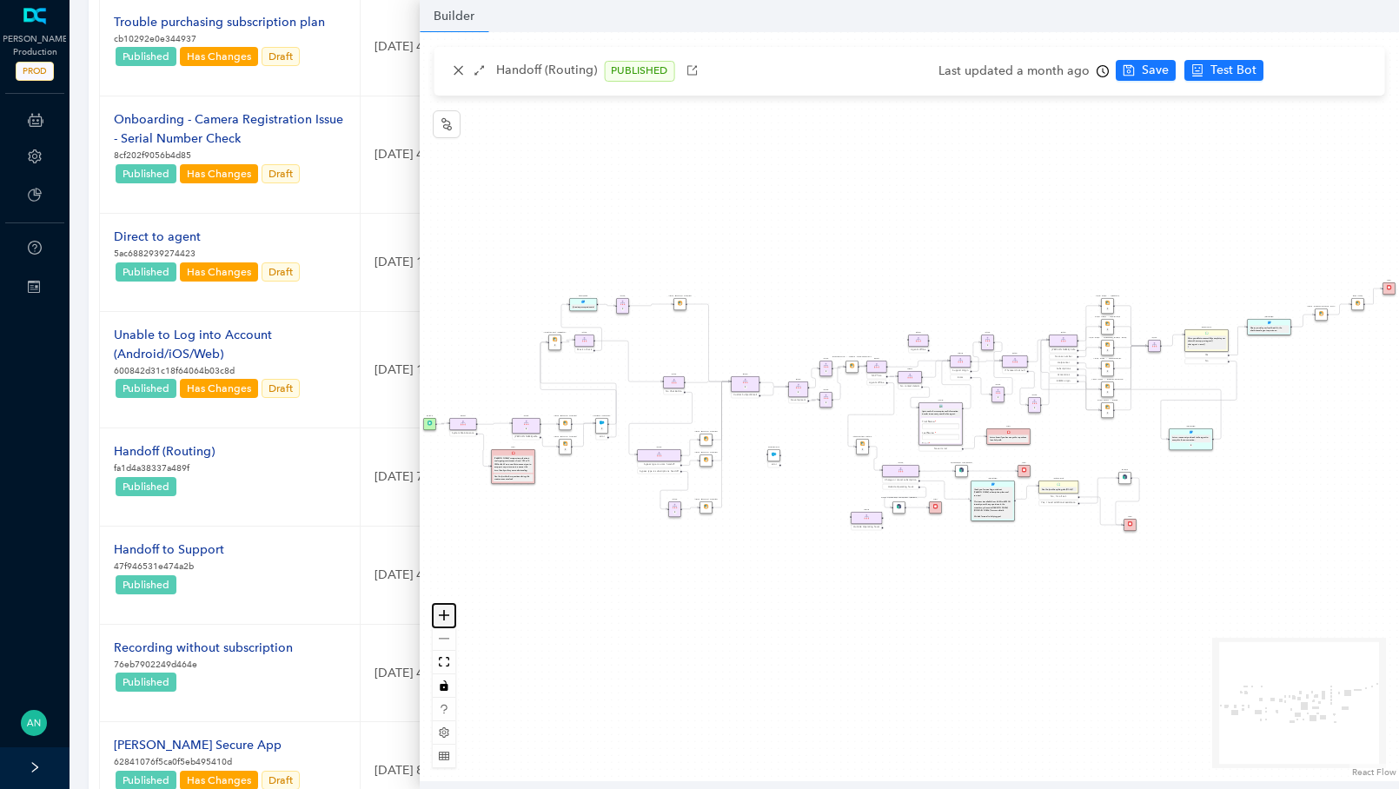
click at [443, 612] on icon "zoom in" at bounding box center [444, 615] width 10 height 10
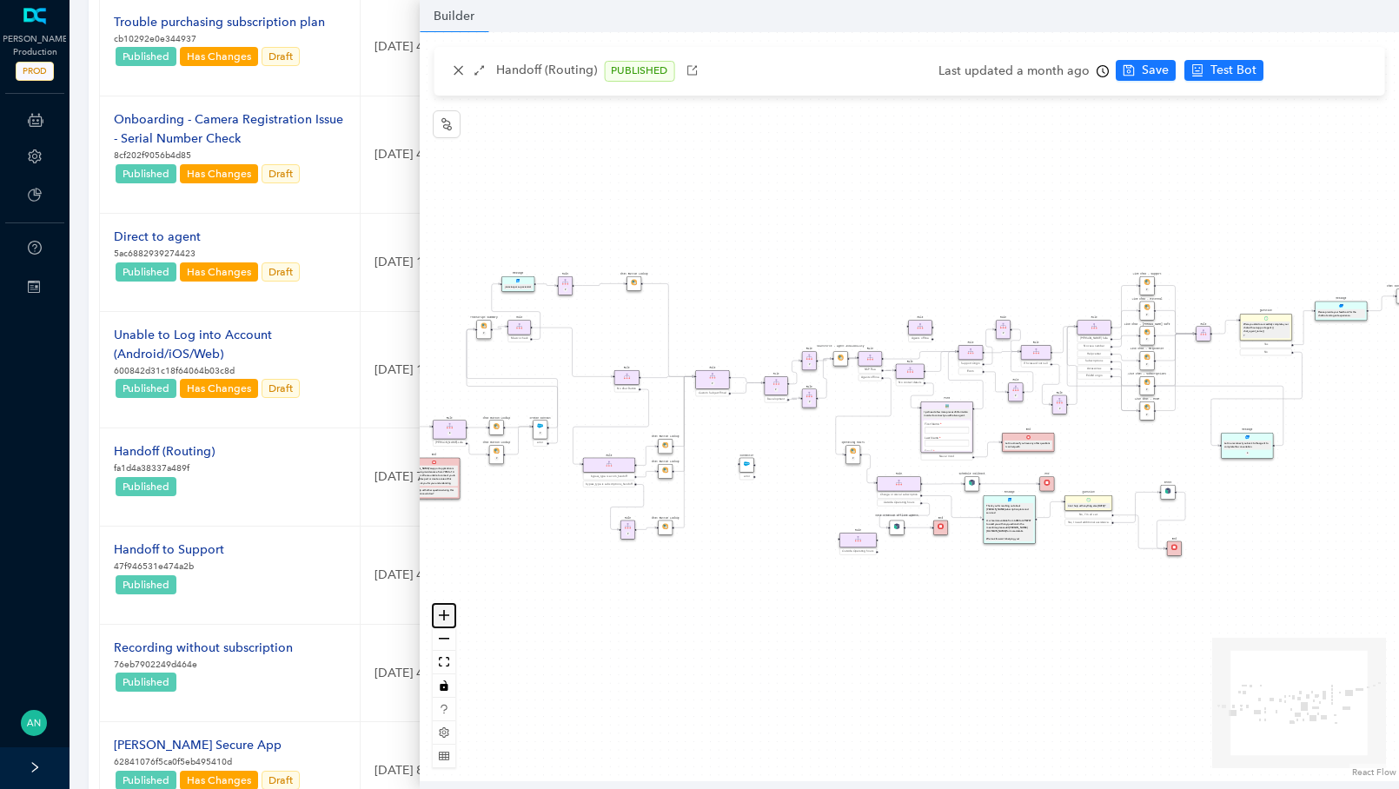
click at [443, 612] on icon "zoom in" at bounding box center [444, 615] width 10 height 10
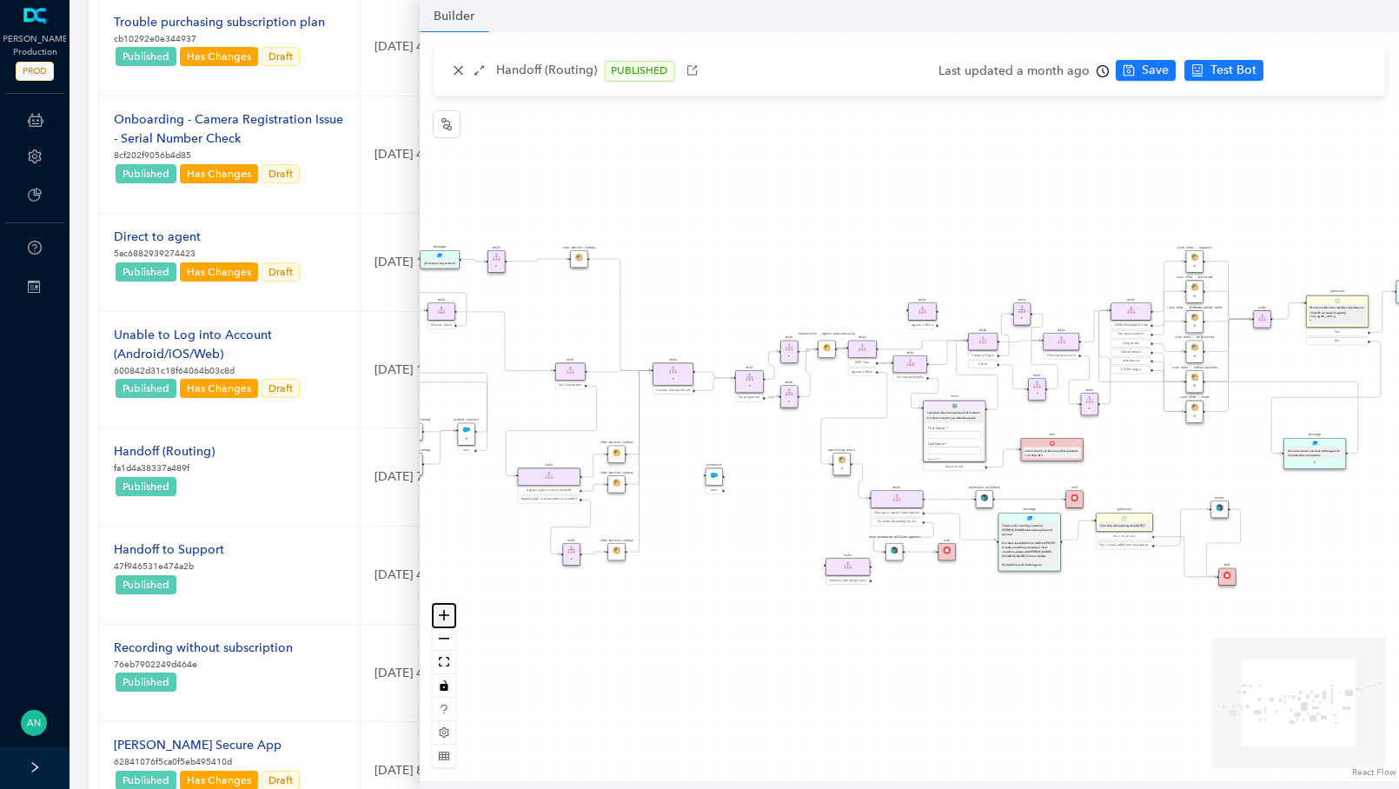
click at [443, 612] on icon "zoom in" at bounding box center [444, 615] width 10 height 10
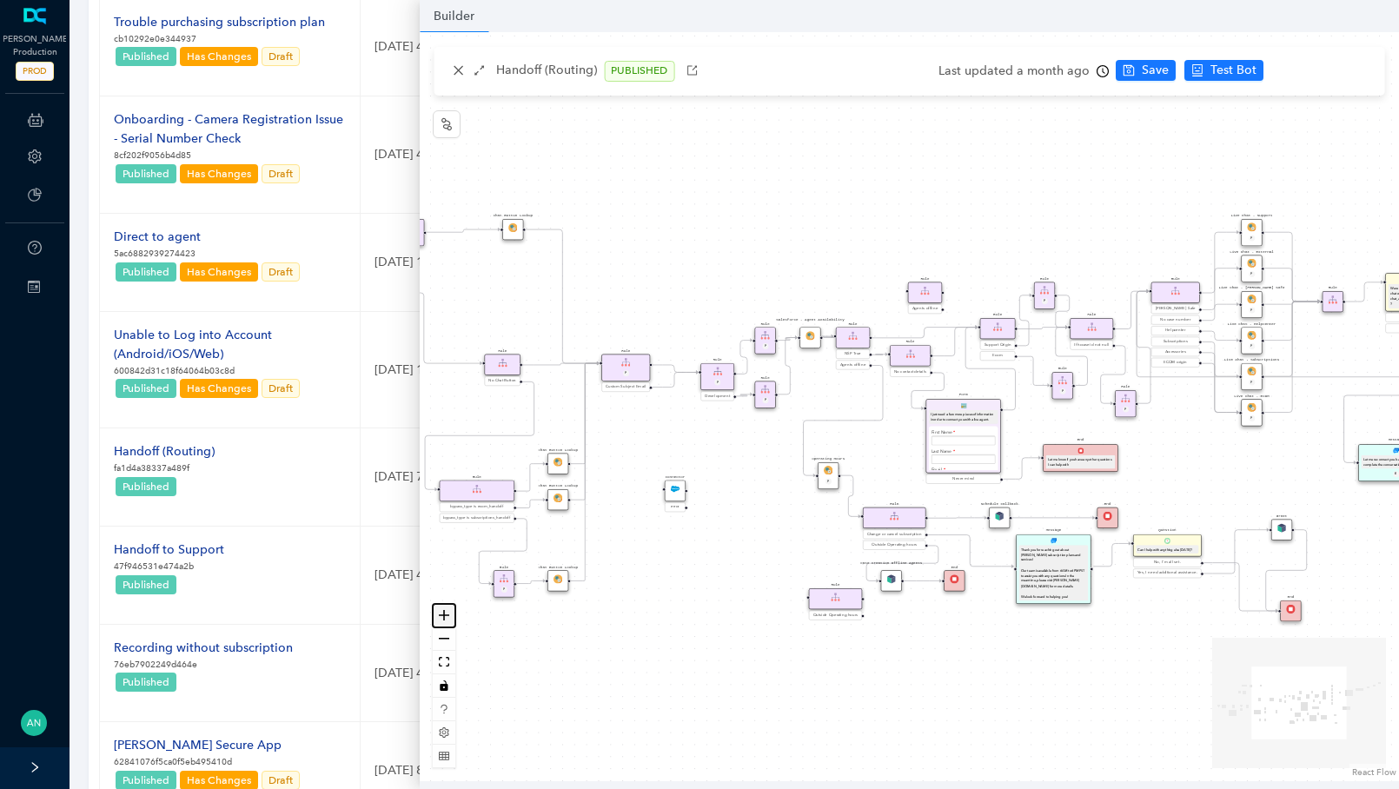
click at [443, 612] on icon "zoom in" at bounding box center [444, 615] width 10 height 10
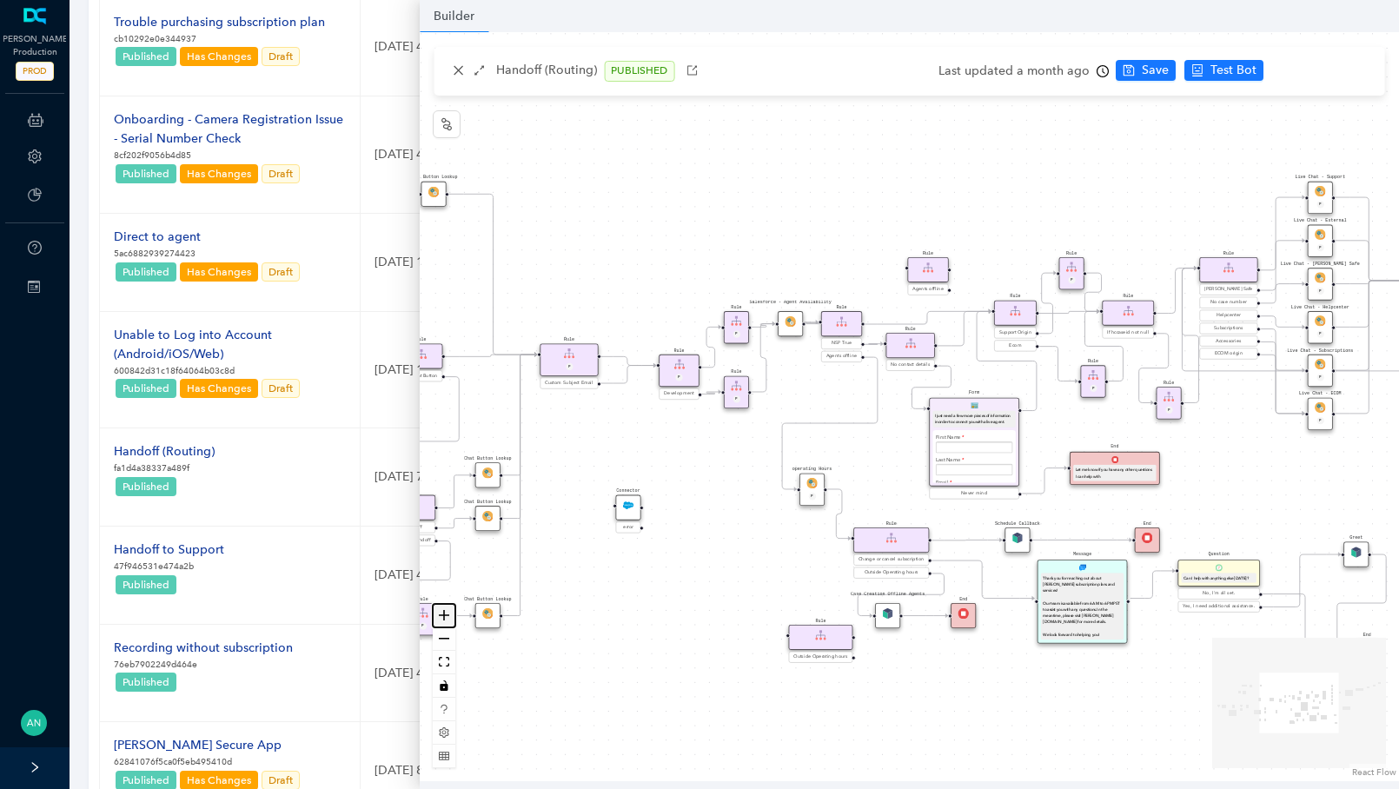
click at [443, 612] on icon "zoom in" at bounding box center [444, 615] width 10 height 10
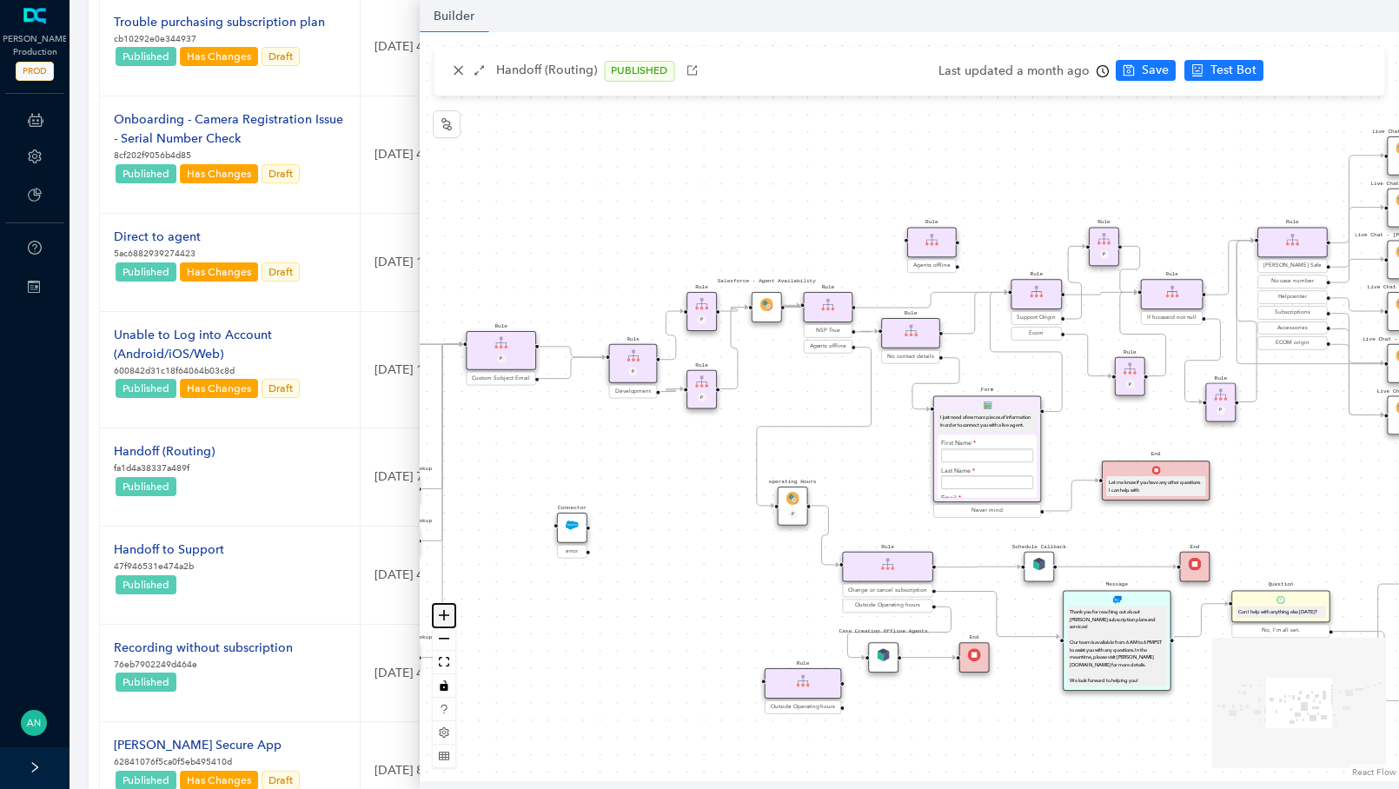
click at [443, 612] on icon "zoom in" at bounding box center [444, 615] width 10 height 10
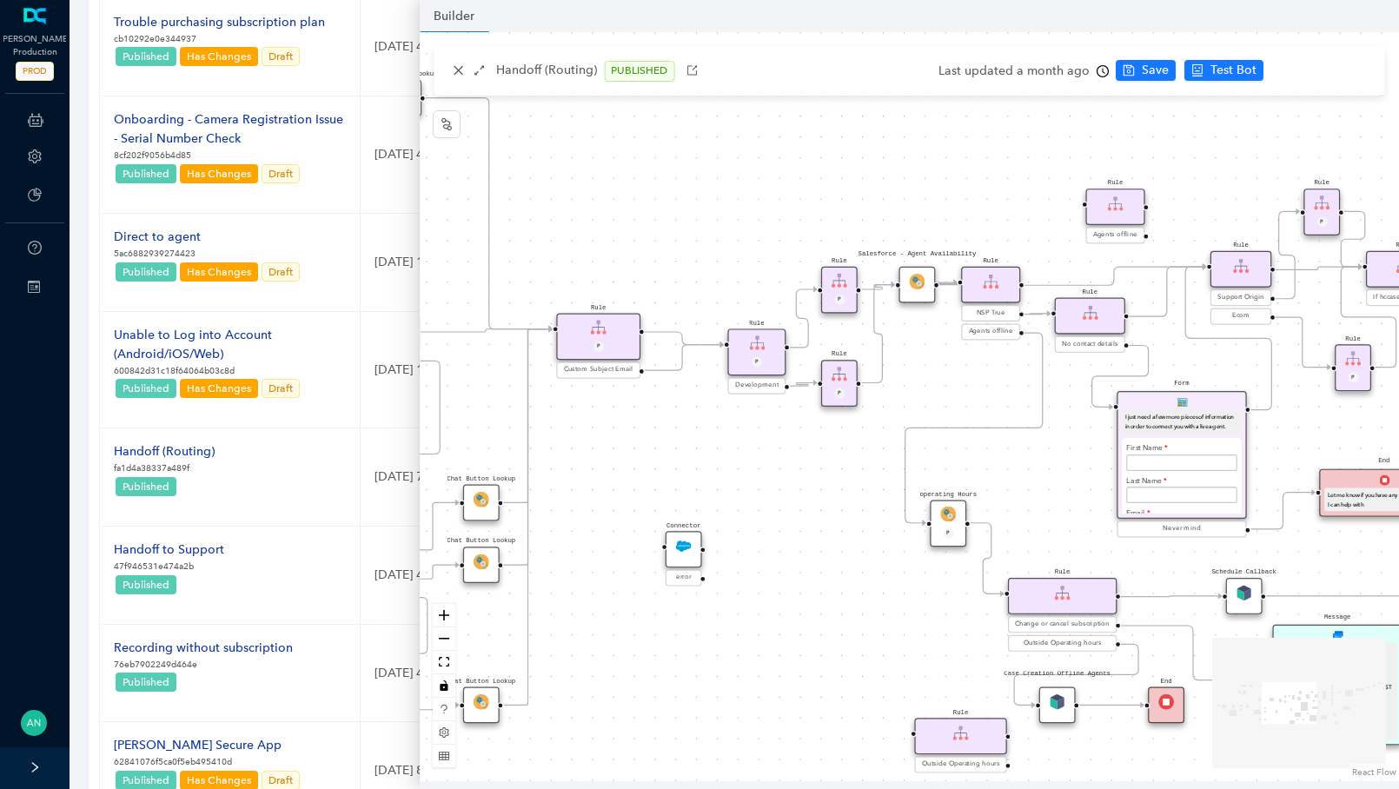
drag, startPoint x: 643, startPoint y: 546, endPoint x: 822, endPoint y: 544, distance: 179.0
click at [822, 544] on div "Chat Button Lookup Rule P Rule Mexico check End Let me know if you have any oth…" at bounding box center [909, 406] width 979 height 749
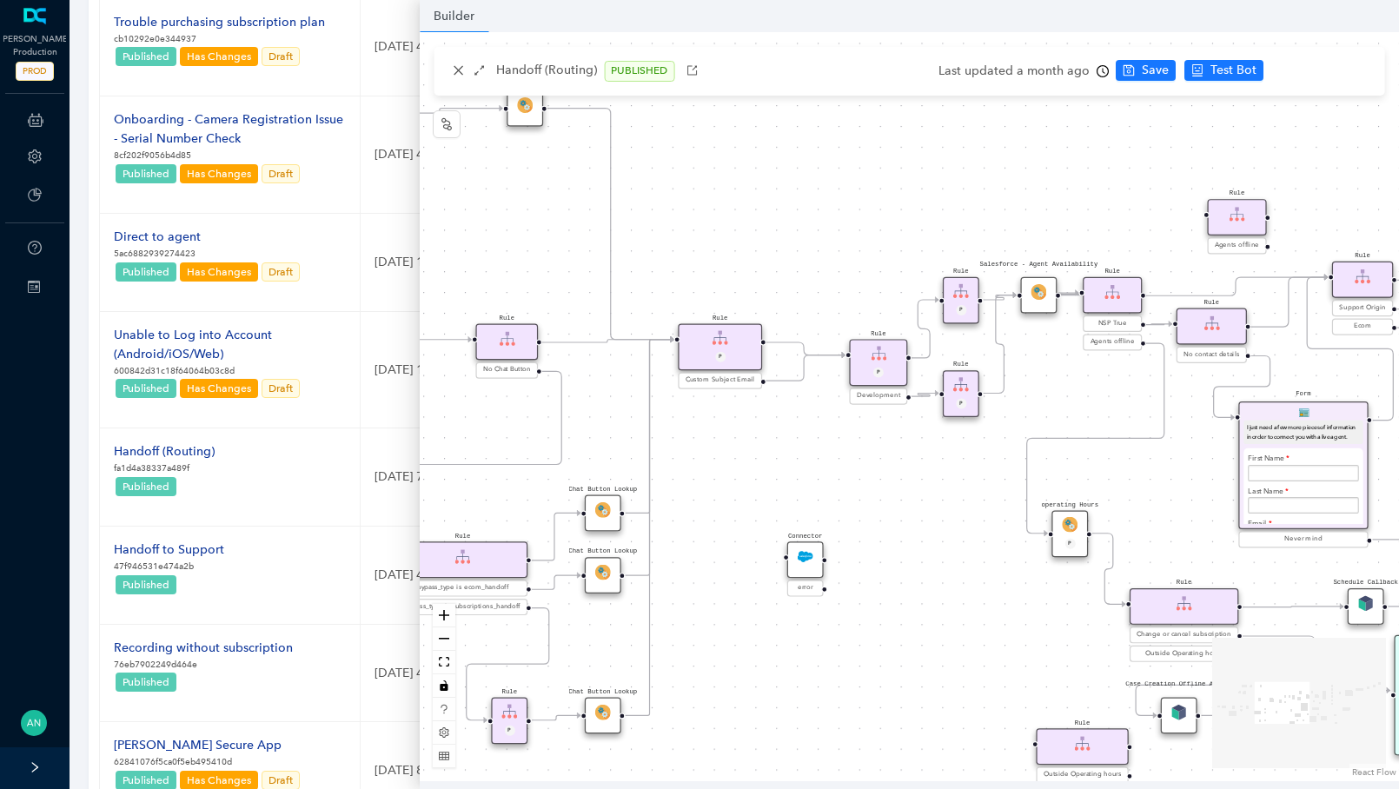
drag, startPoint x: 666, startPoint y: 425, endPoint x: 788, endPoint y: 434, distance: 122.0
click at [788, 435] on div "Chat Button Lookup Rule P Rule Mexico check End Let me know if you have any oth…" at bounding box center [909, 406] width 979 height 749
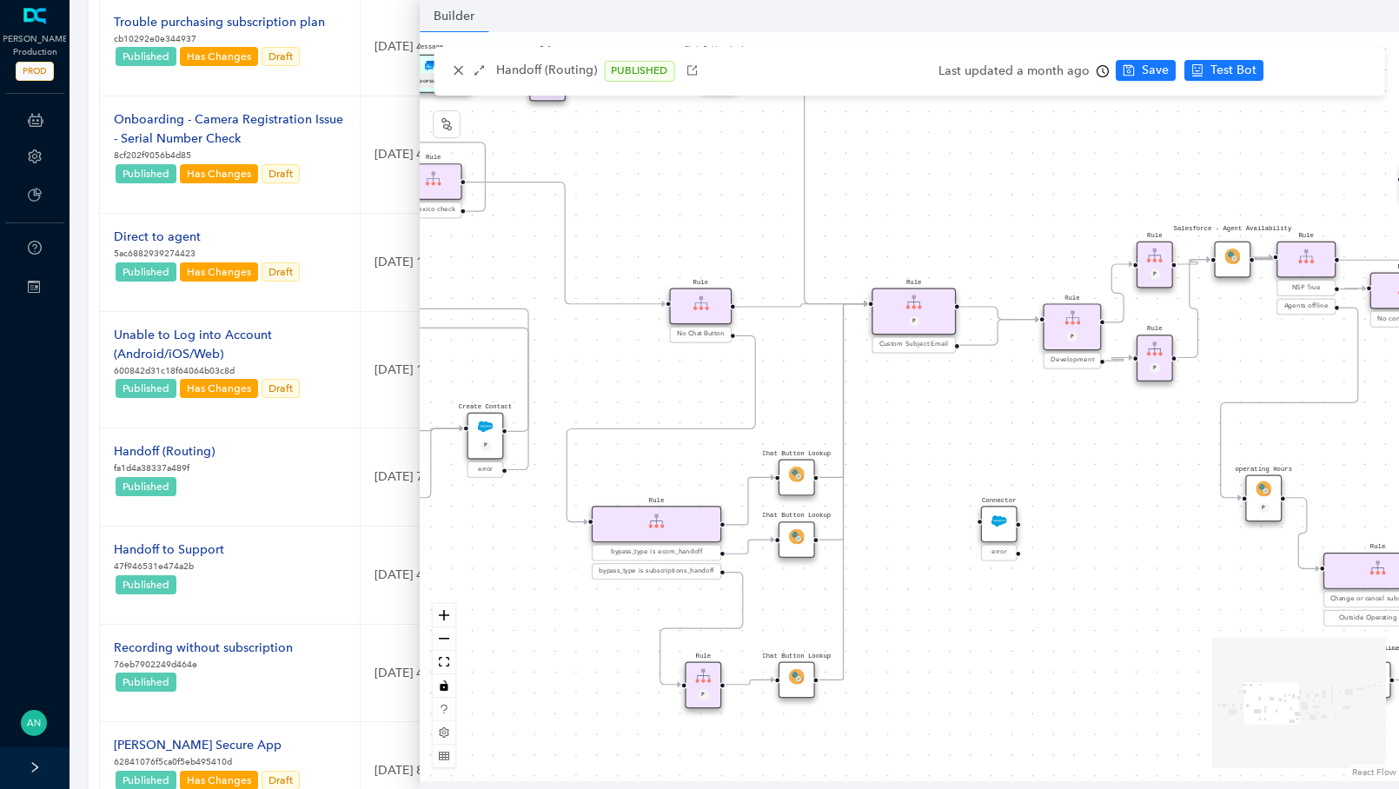
drag, startPoint x: 764, startPoint y: 434, endPoint x: 957, endPoint y: 399, distance: 197.0
click at [957, 399] on div "Chat Button Lookup Rule P Rule Mexico check End Let me know if you have any oth…" at bounding box center [909, 406] width 979 height 749
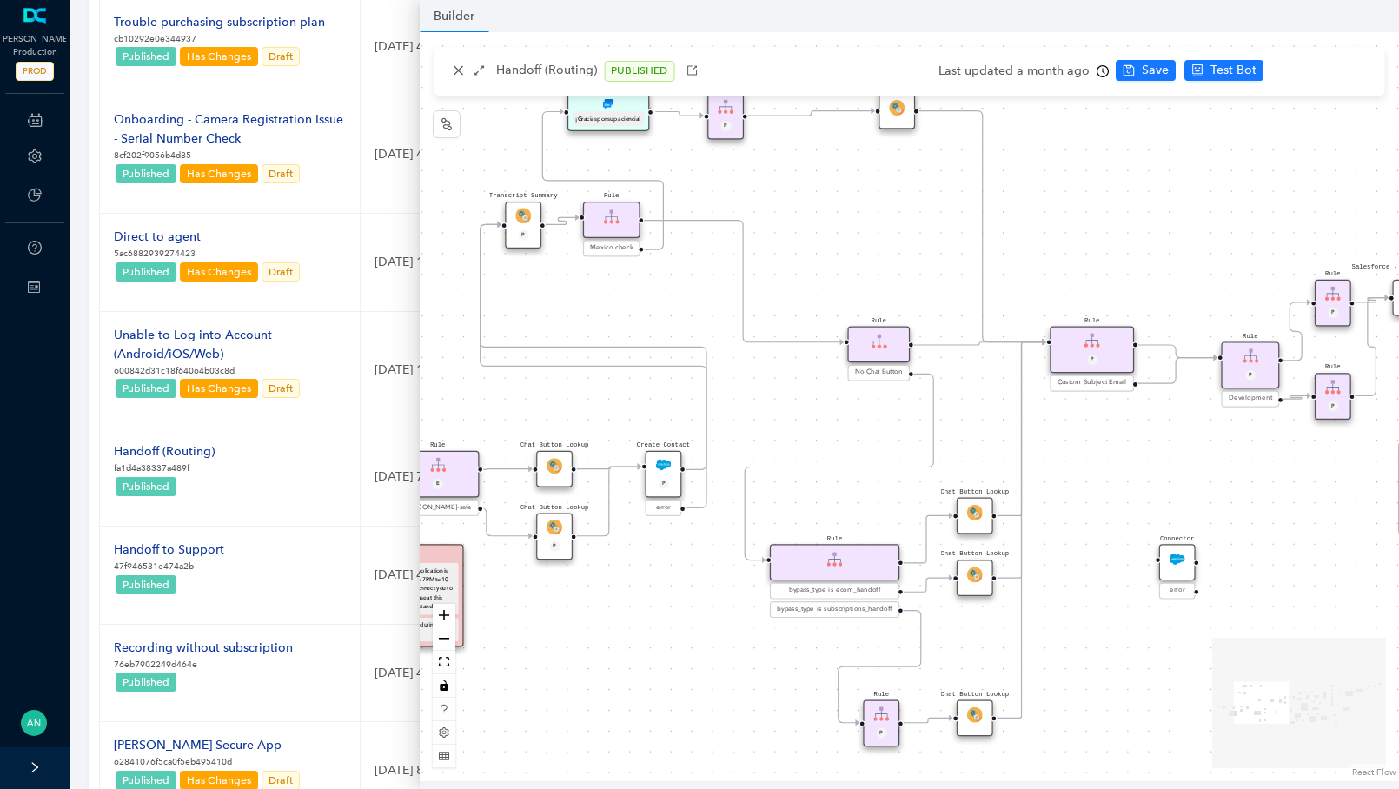
drag, startPoint x: 729, startPoint y: 414, endPoint x: 930, endPoint y: 452, distance: 205.0
click at [931, 453] on div "Chat Button Lookup Rule P Rule Mexico check End Let me know if you have any oth…" at bounding box center [909, 406] width 979 height 749
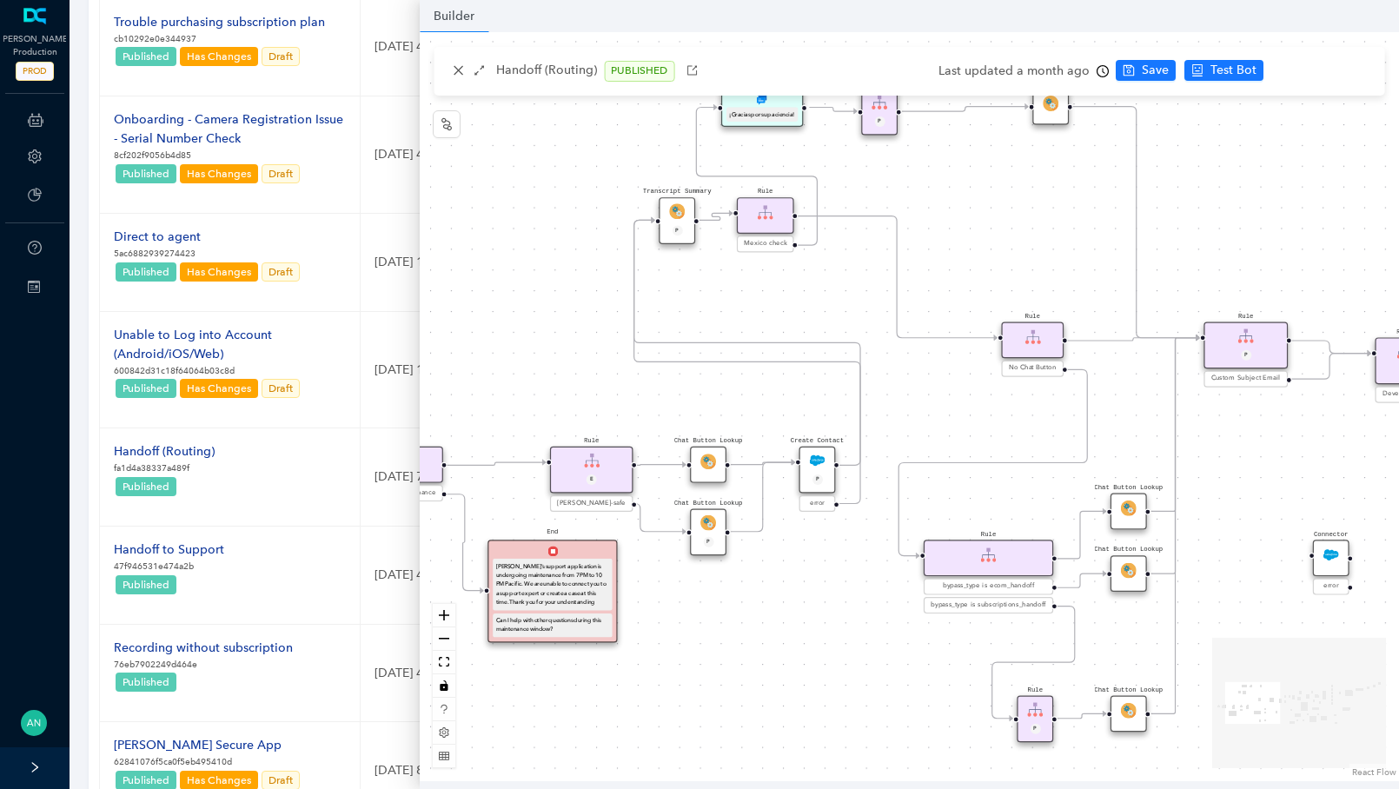
drag, startPoint x: 698, startPoint y: 399, endPoint x: 851, endPoint y: 395, distance: 152.9
click at [851, 395] on div "Chat Button Lookup Rule P Rule Mexico check End Let me know if you have any oth…" at bounding box center [909, 406] width 979 height 749
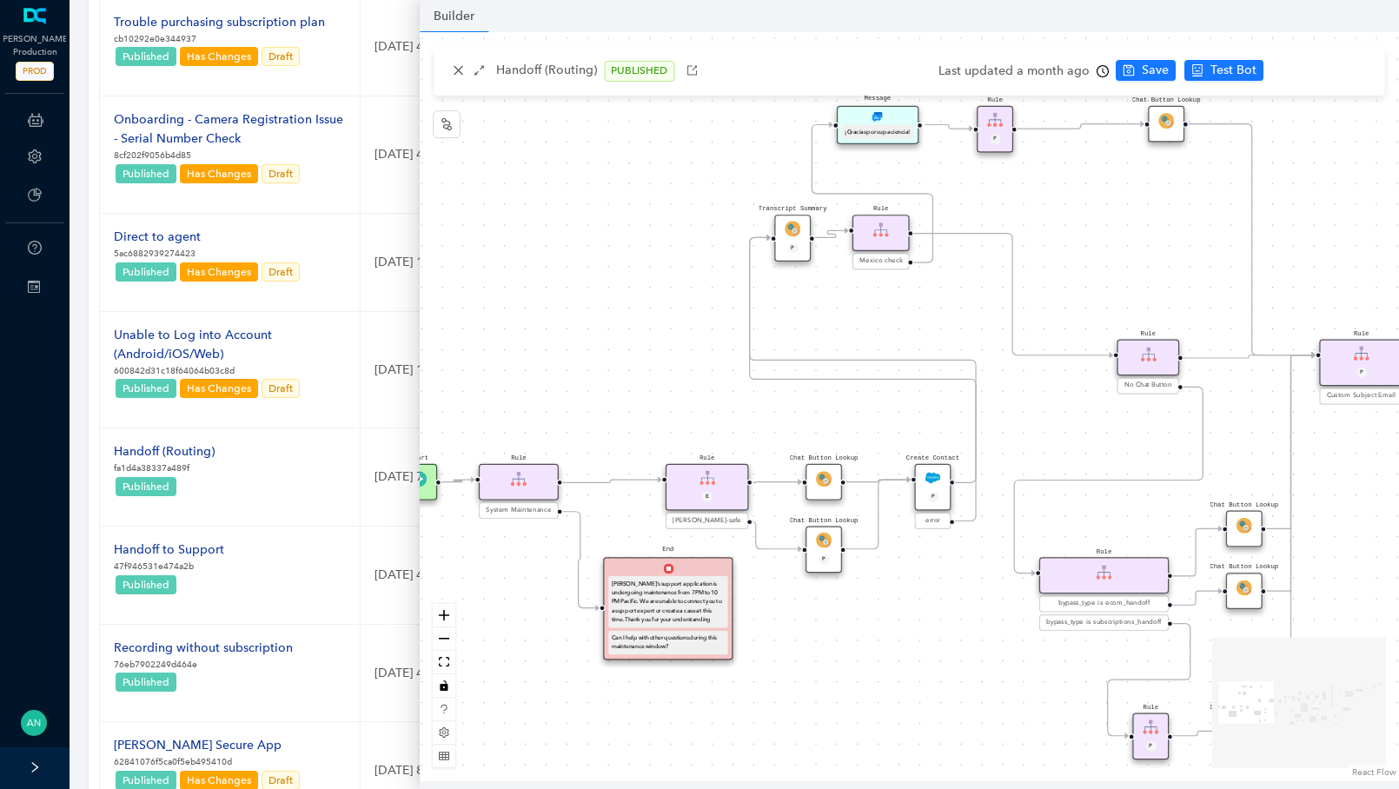
drag, startPoint x: 612, startPoint y: 381, endPoint x: 876, endPoint y: 398, distance: 265.5
click at [877, 399] on div "Chat Button Lookup Rule P Rule Mexico check End Let me know if you have any oth…" at bounding box center [909, 406] width 979 height 749
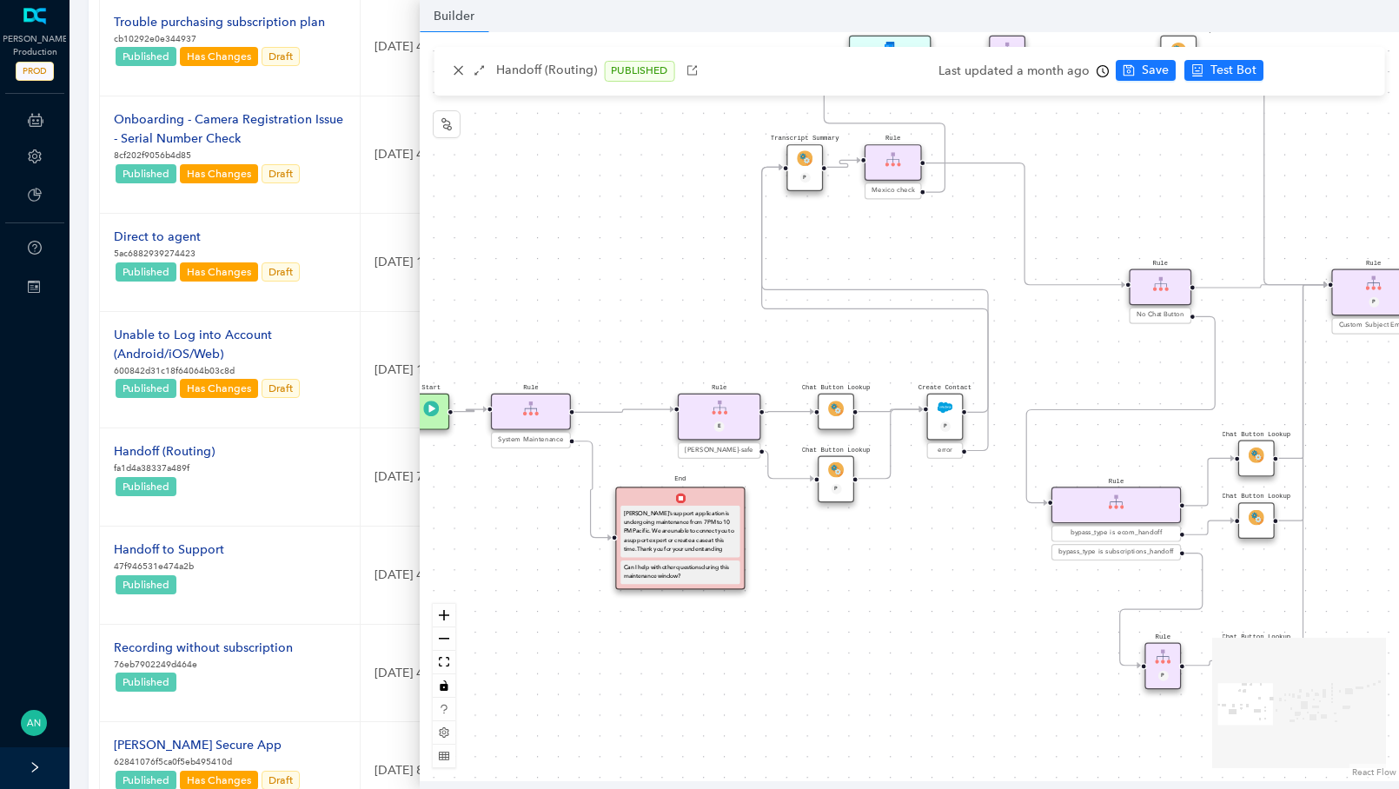
drag, startPoint x: 711, startPoint y: 389, endPoint x: 541, endPoint y: 314, distance: 186.3
click at [541, 314] on div "Chat Button Lookup Rule P Rule Mexico check End Let me know if you have any oth…" at bounding box center [909, 406] width 979 height 749
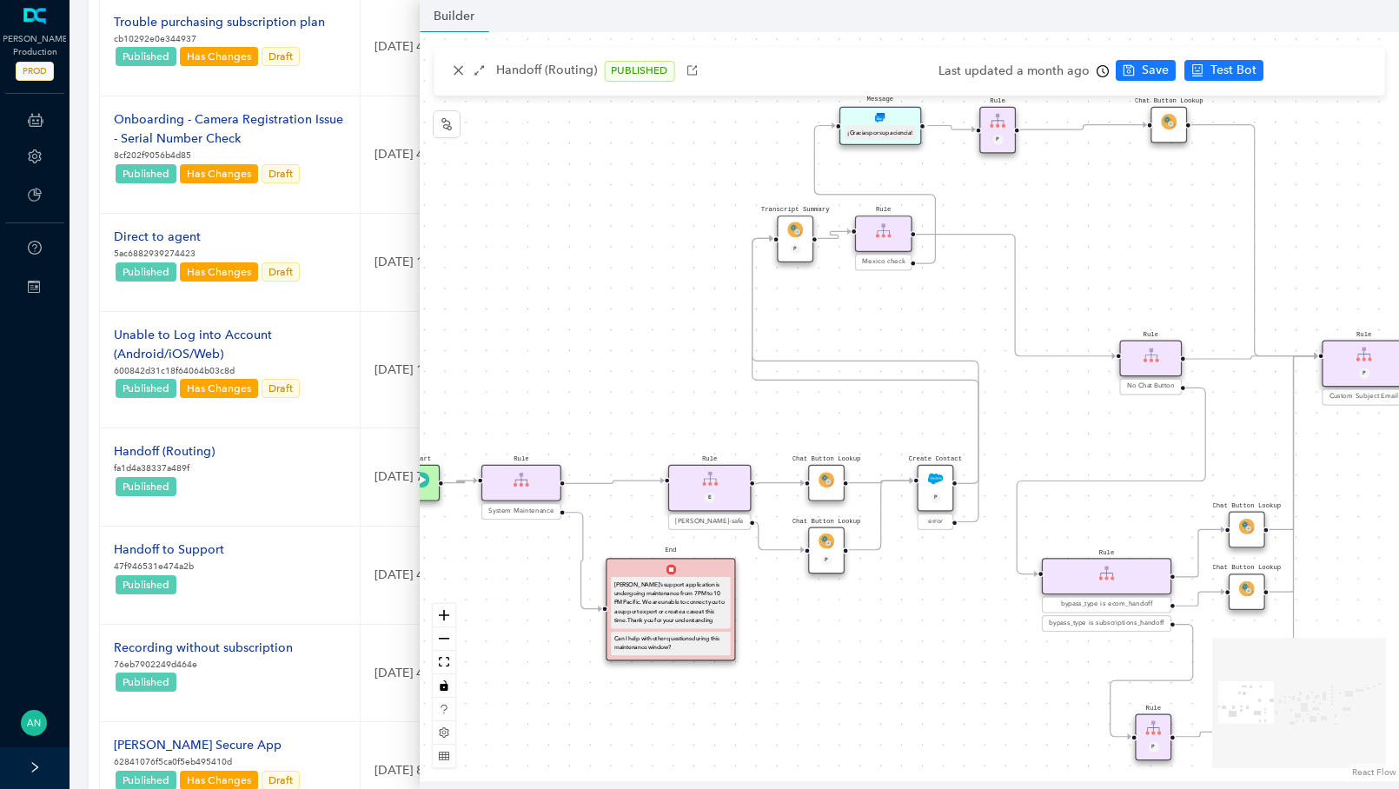
drag, startPoint x: 996, startPoint y: 325, endPoint x: 969, endPoint y: 507, distance: 184.5
click at [969, 507] on div "Chat Button Lookup Rule P Rule Mexico check End Let me know if you have any oth…" at bounding box center [909, 406] width 979 height 749
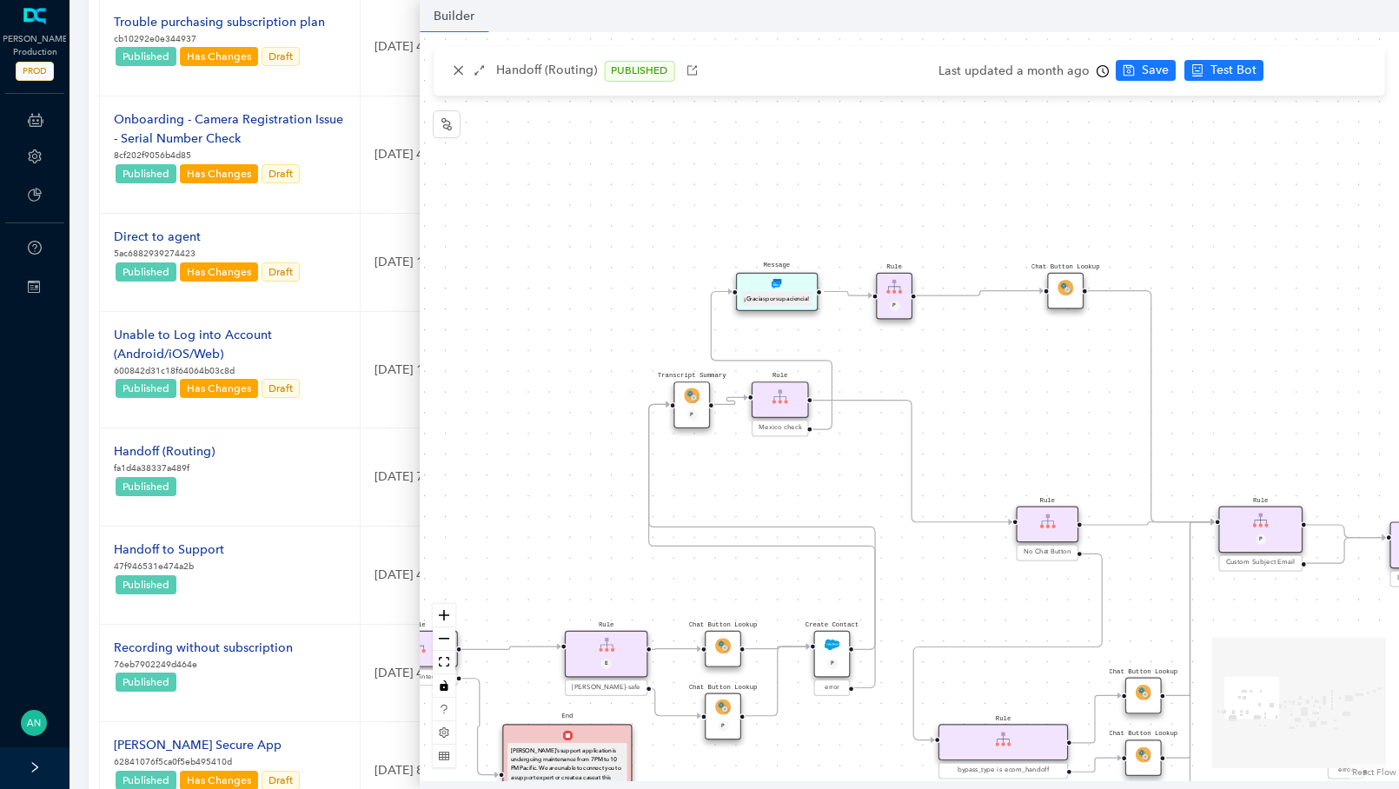
drag, startPoint x: 969, startPoint y: 503, endPoint x: 862, endPoint y: 561, distance: 121.7
click at [862, 561] on div "Chat Button Lookup Rule P Rule Mexico check End Let me know if you have any oth…" at bounding box center [909, 406] width 979 height 749
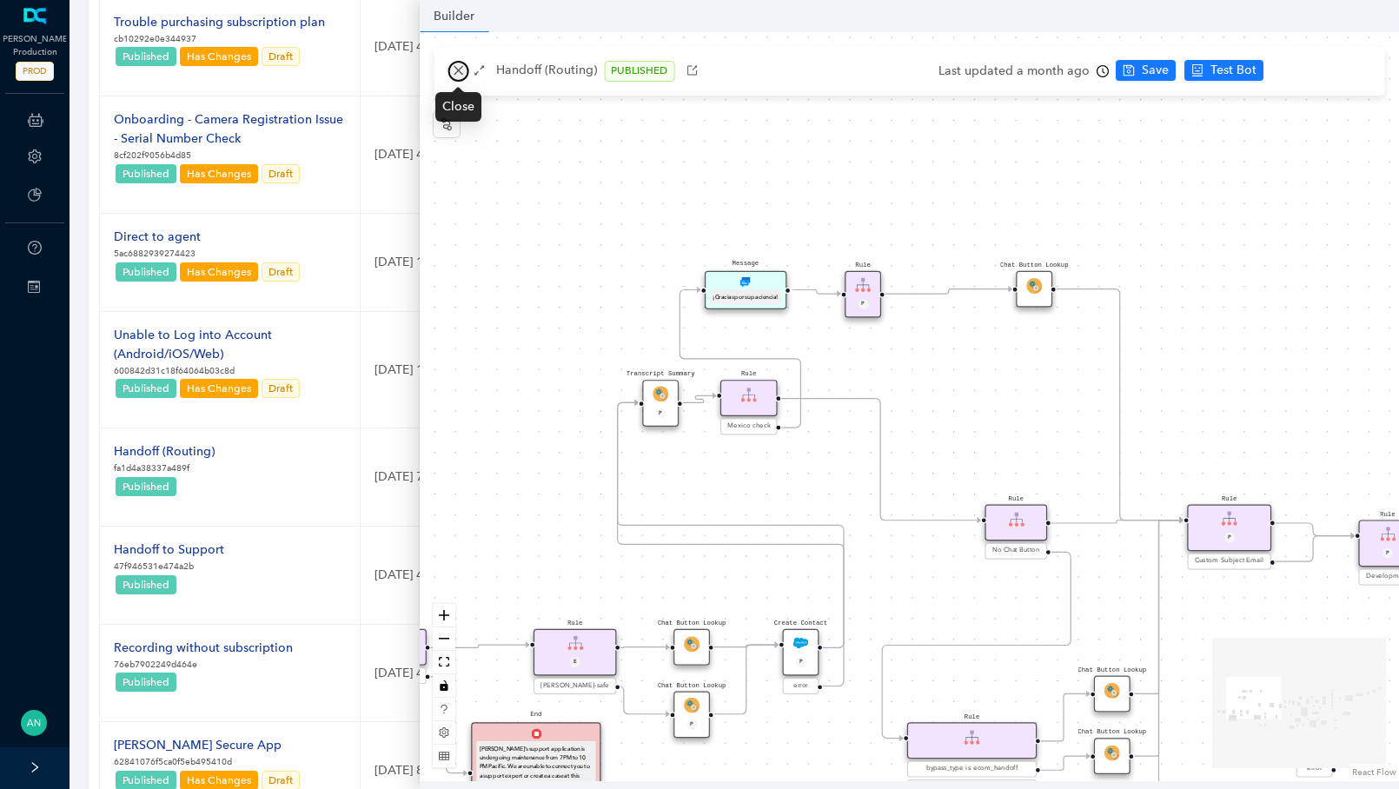
click at [457, 75] on icon "close" at bounding box center [458, 70] width 12 height 12
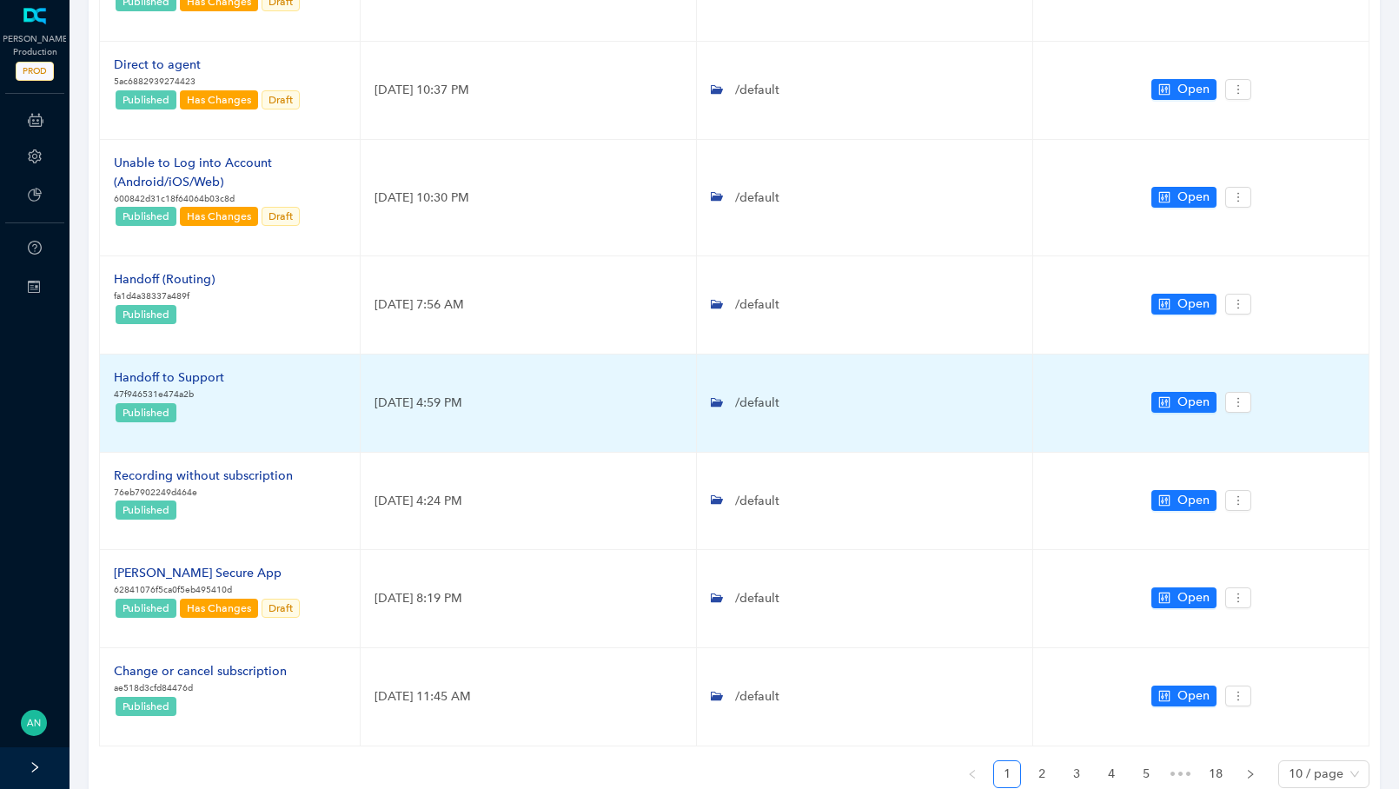
scroll to position [643, 0]
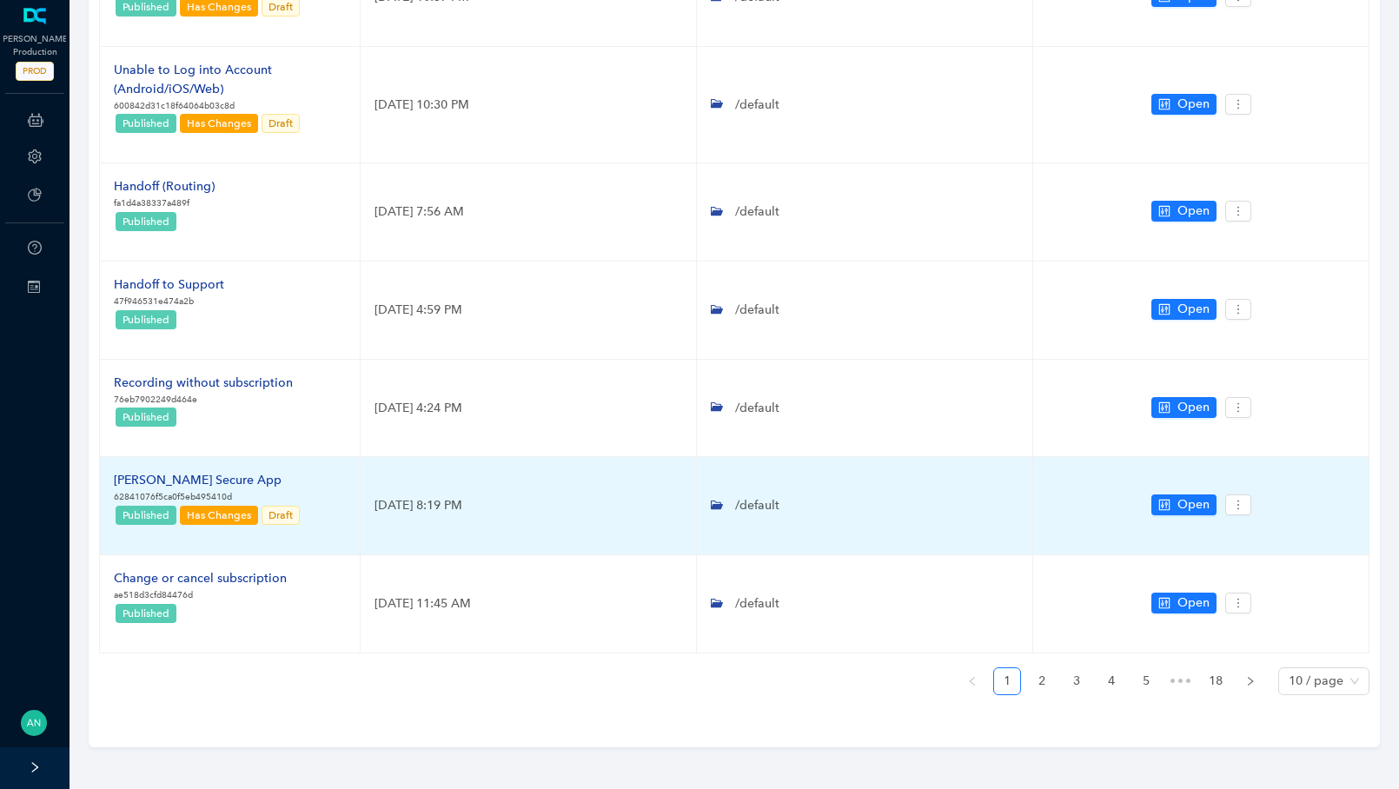
click at [162, 489] on div "[PERSON_NAME] Secure App" at bounding box center [208, 480] width 188 height 19
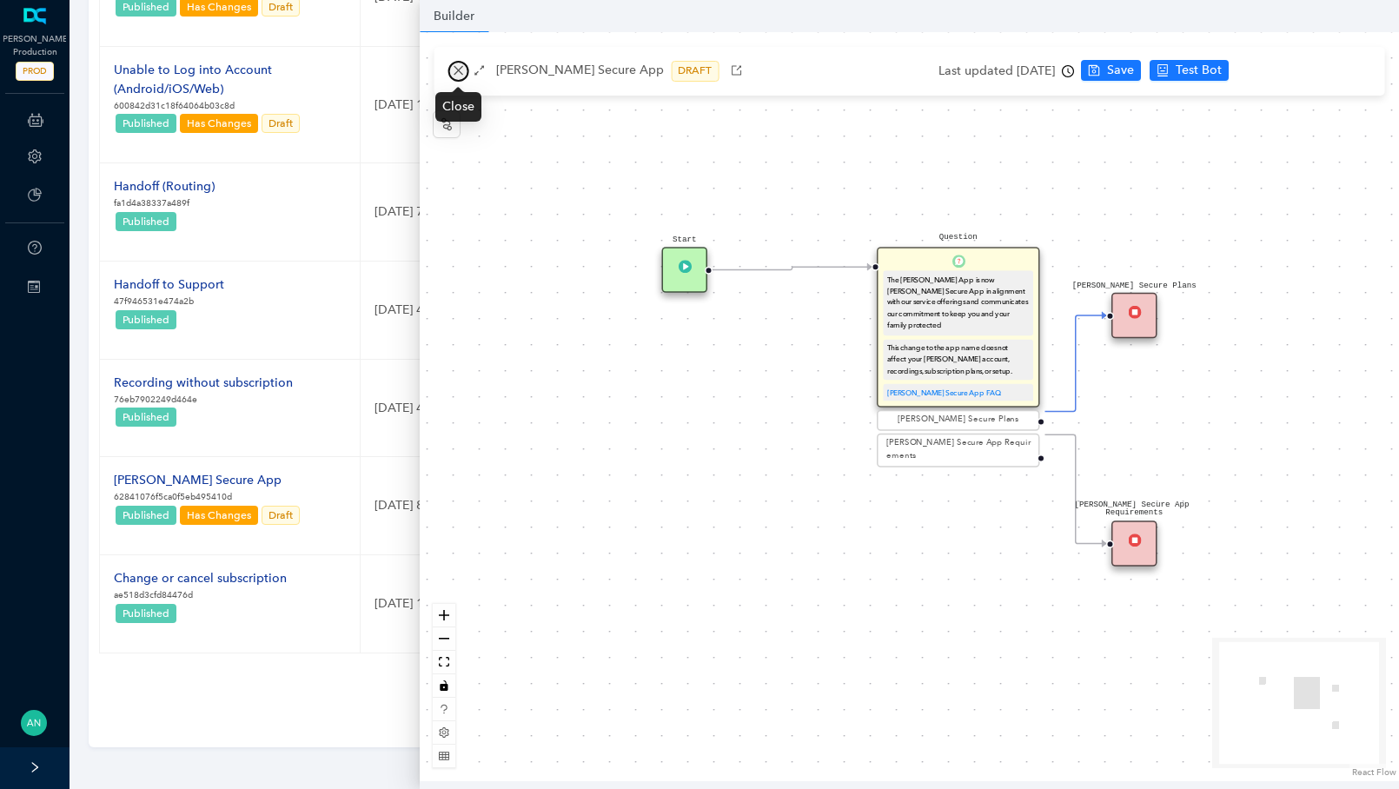
click at [460, 76] on icon "close" at bounding box center [458, 70] width 12 height 12
